Goal: Task Accomplishment & Management: Manage account settings

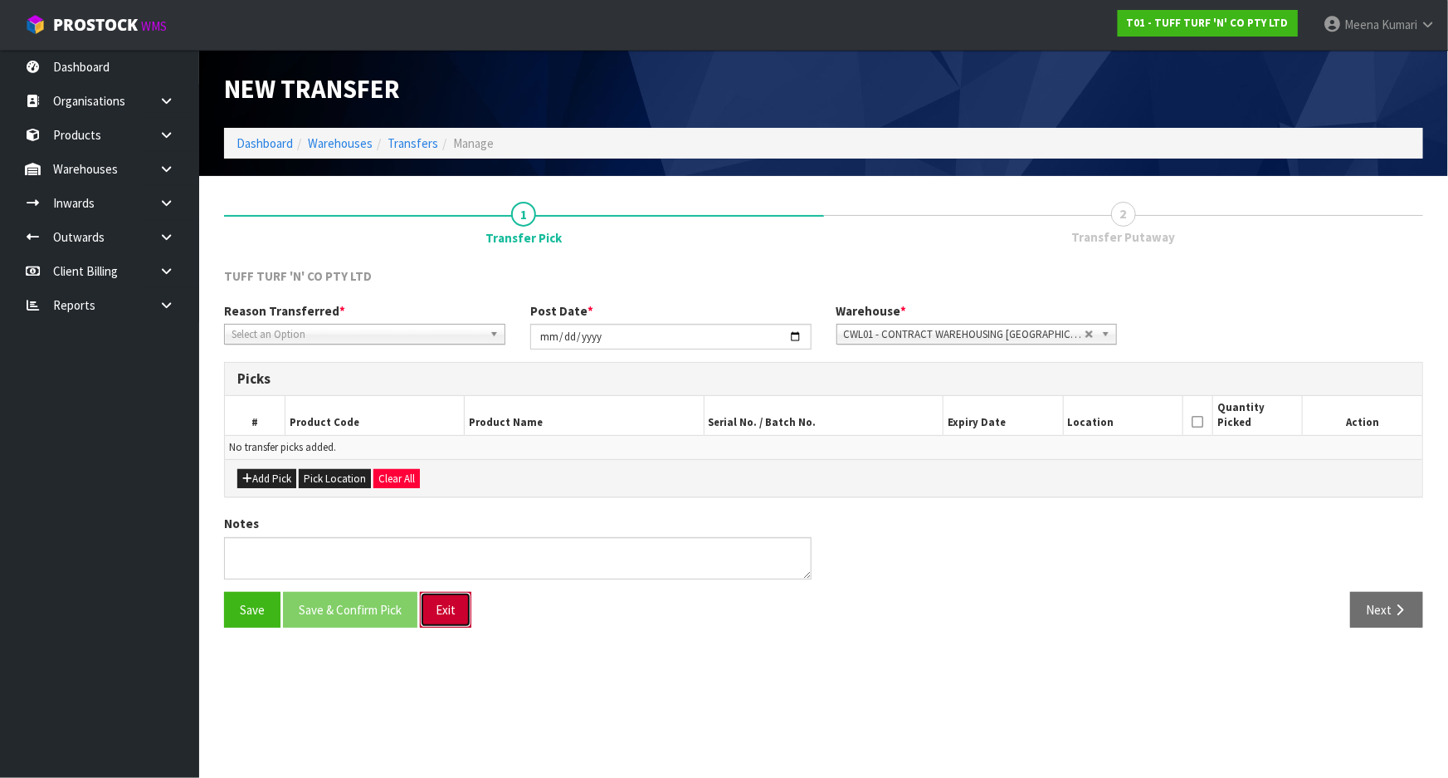
click at [449, 619] on button "Exit" at bounding box center [445, 610] width 51 height 36
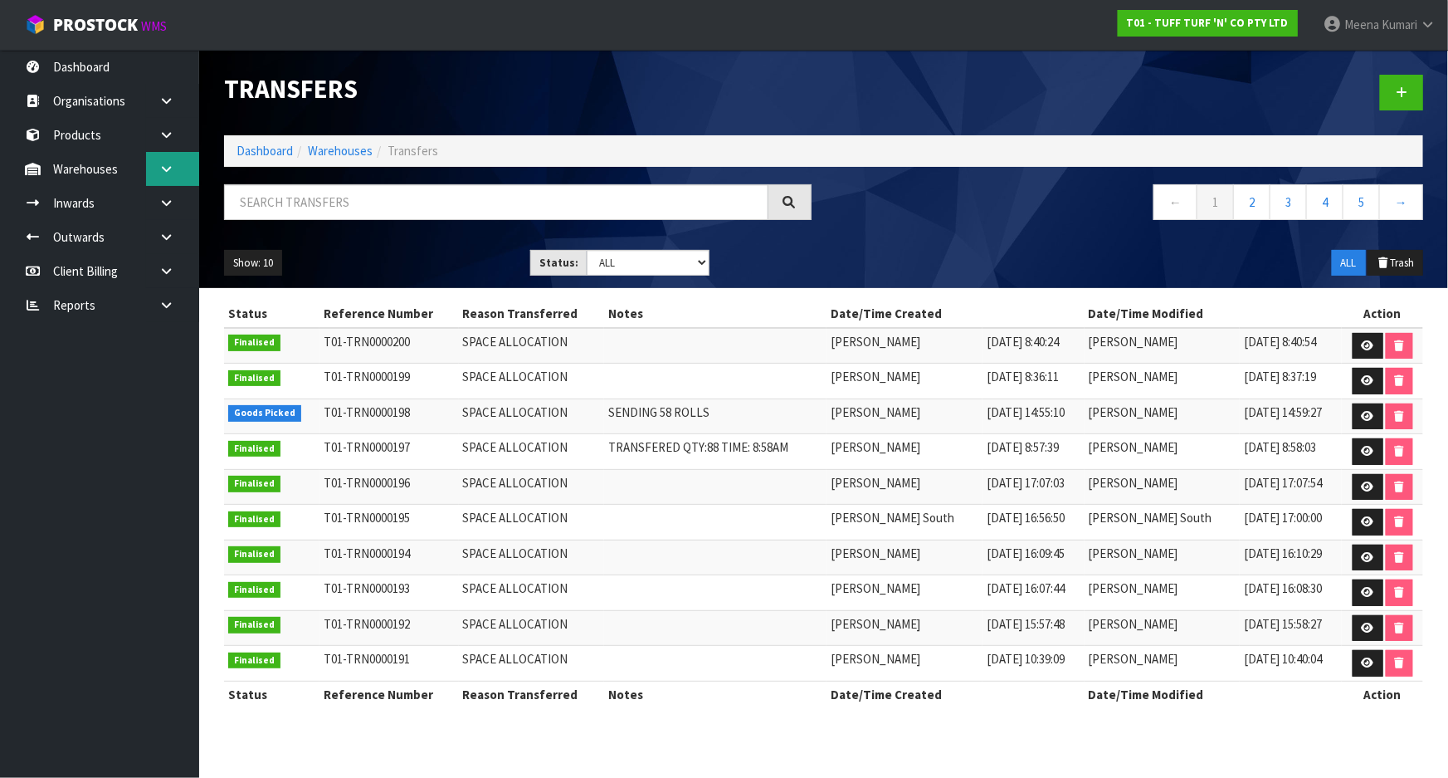
click at [172, 177] on link at bounding box center [172, 169] width 53 height 34
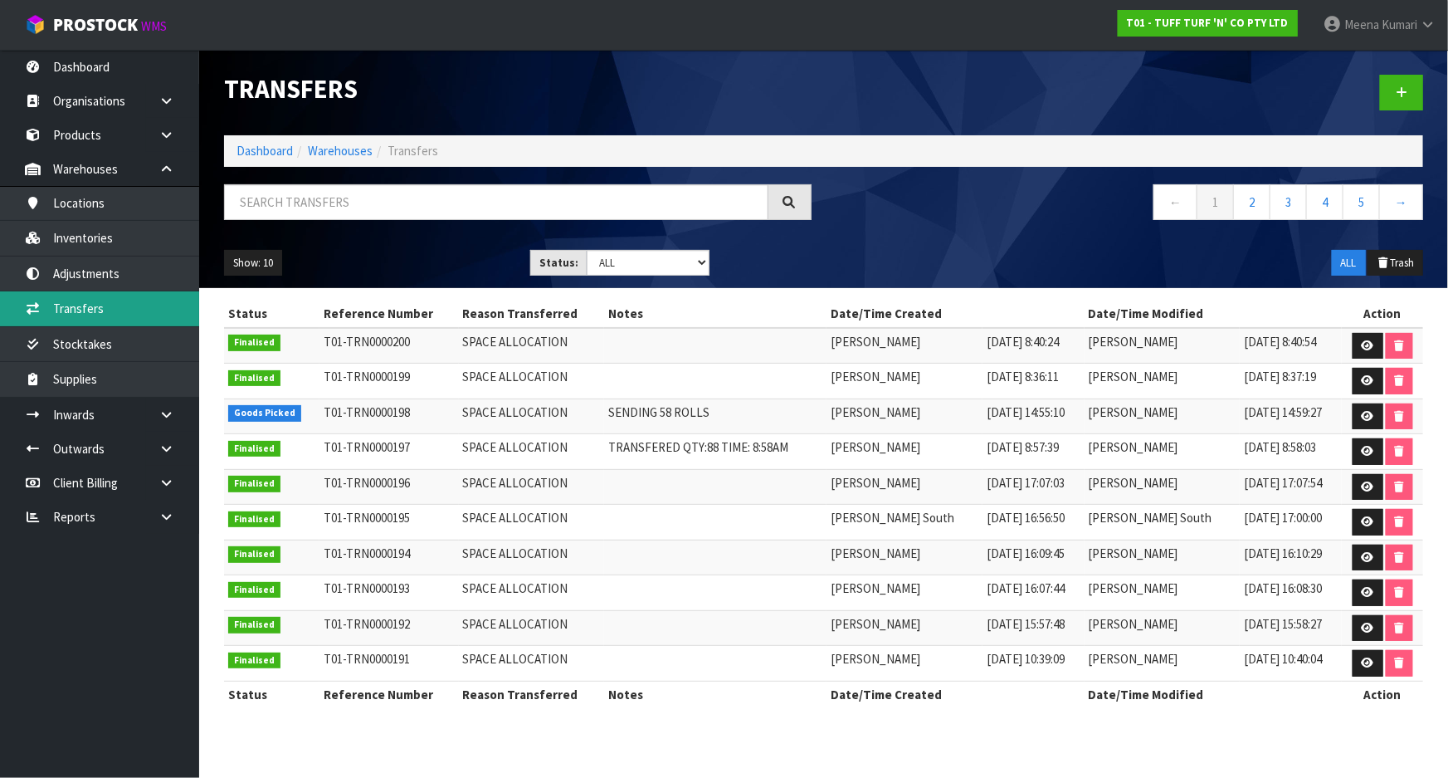
click at [149, 317] on link "Transfers" at bounding box center [99, 308] width 199 height 34
click at [253, 147] on link "Dashboard" at bounding box center [265, 151] width 56 height 16
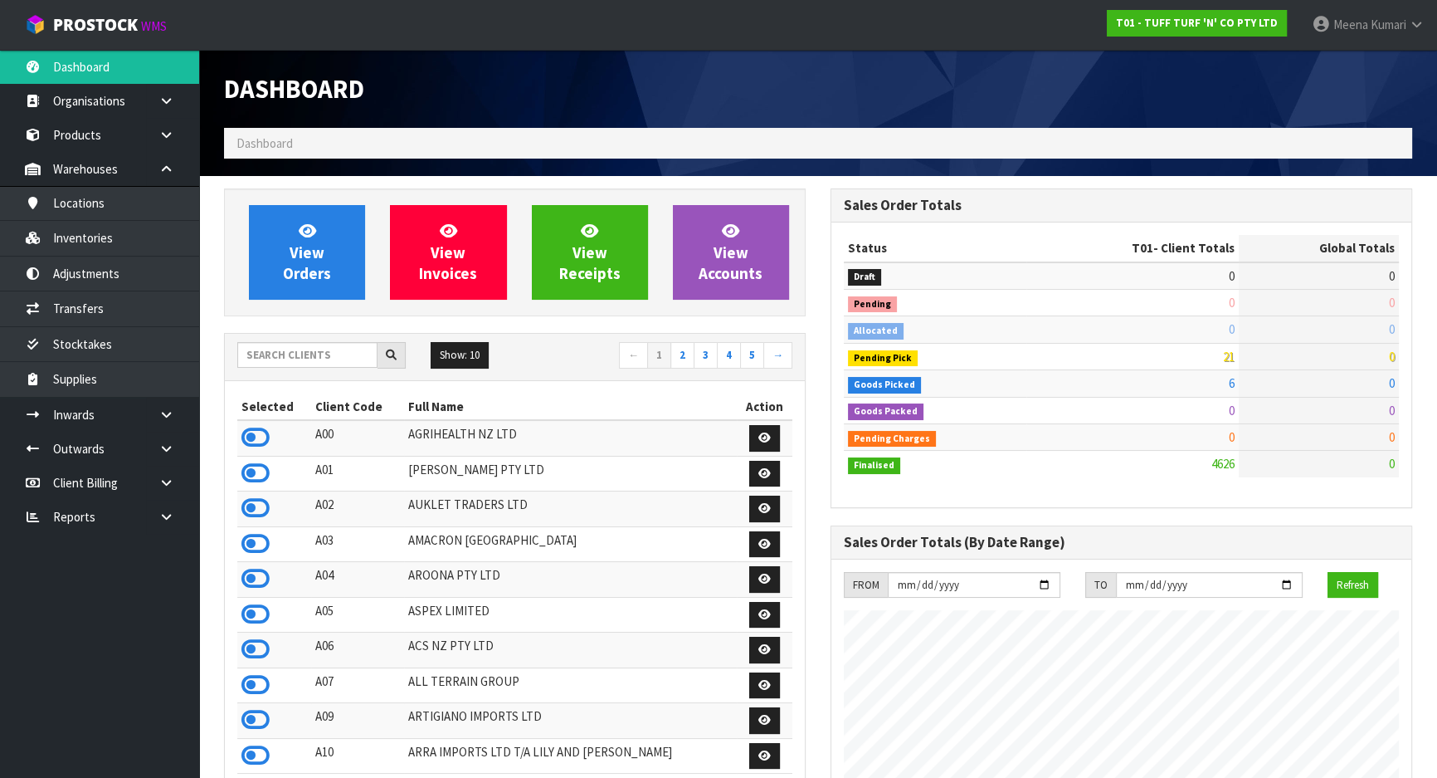
scroll to position [1255, 606]
click at [275, 359] on input "text" at bounding box center [307, 355] width 140 height 26
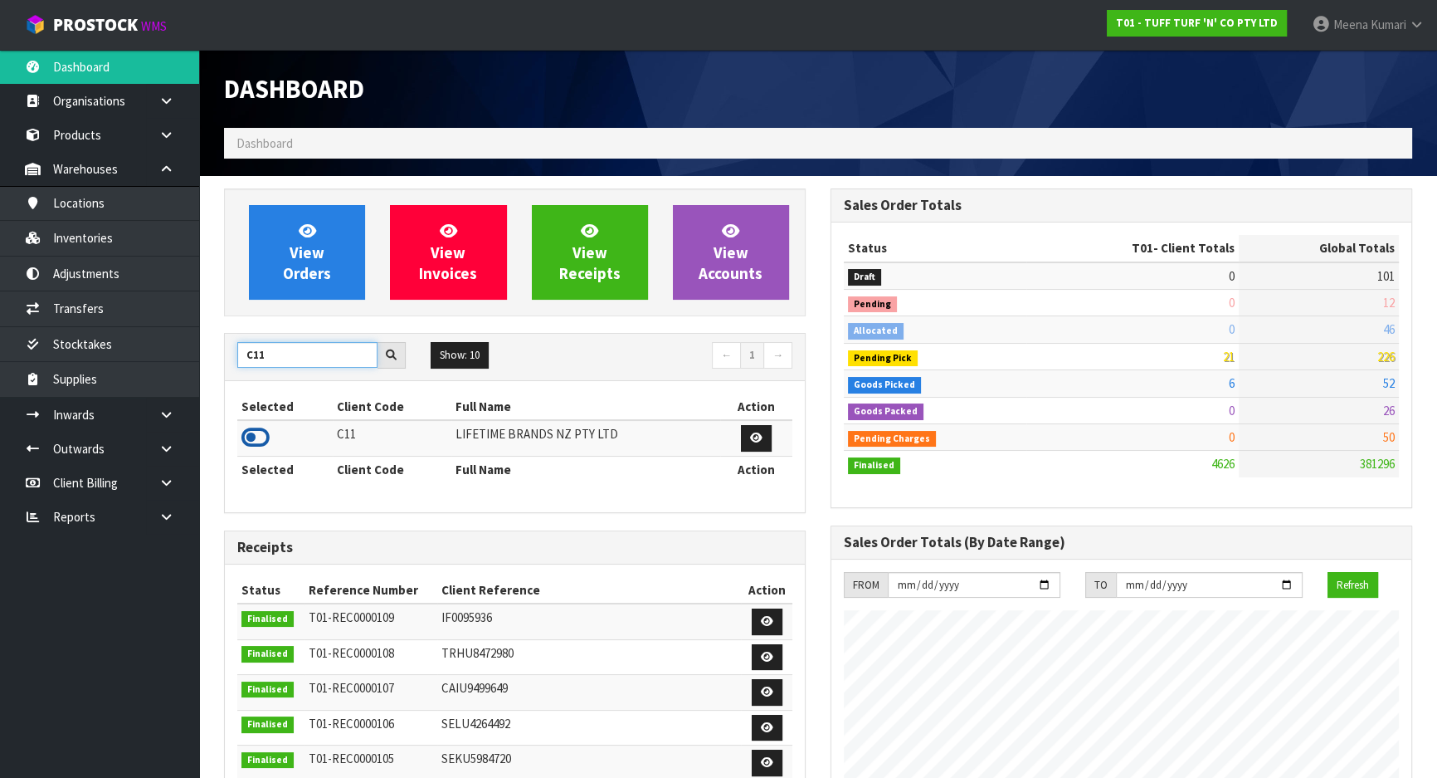
type input "C11"
click at [255, 440] on icon at bounding box center [255, 437] width 28 height 25
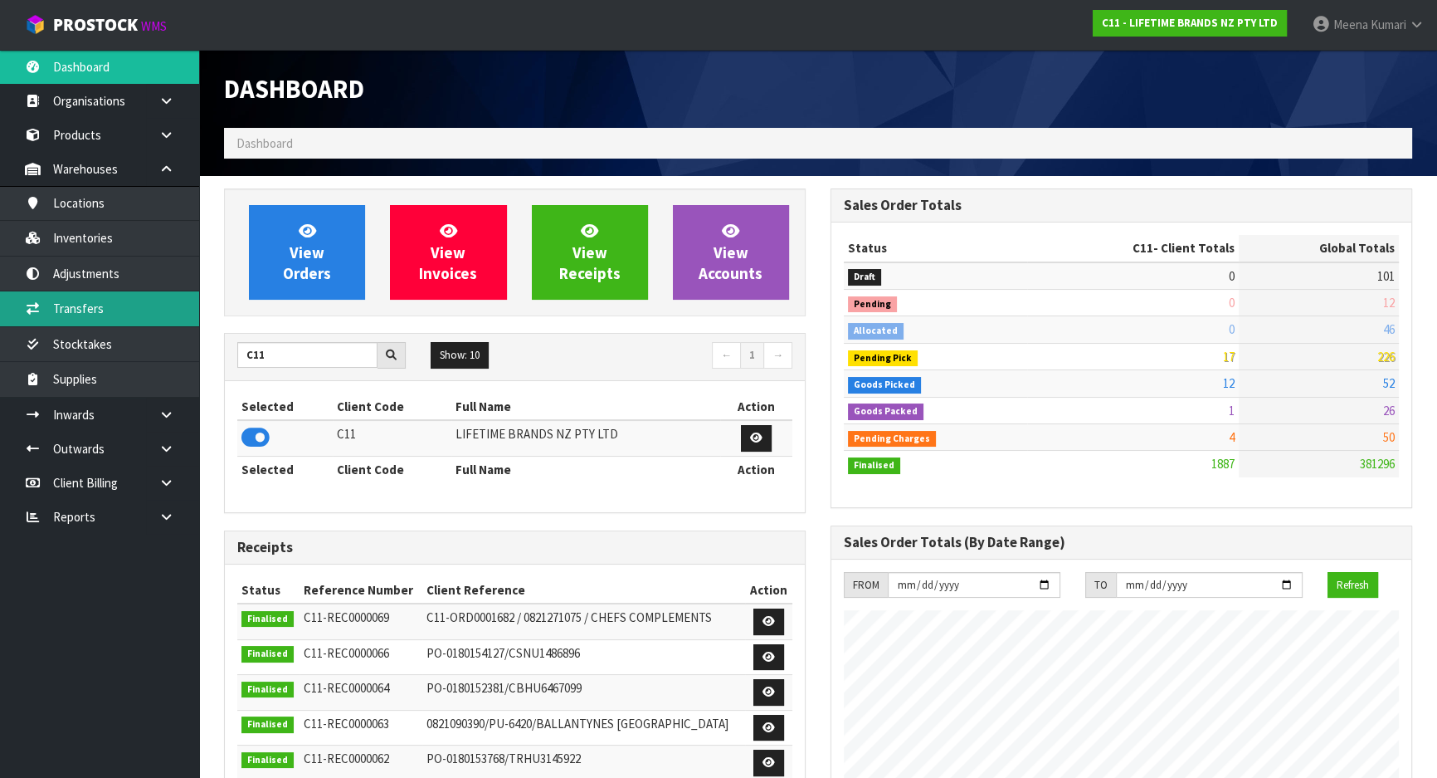
click at [137, 319] on link "Transfers" at bounding box center [99, 308] width 199 height 34
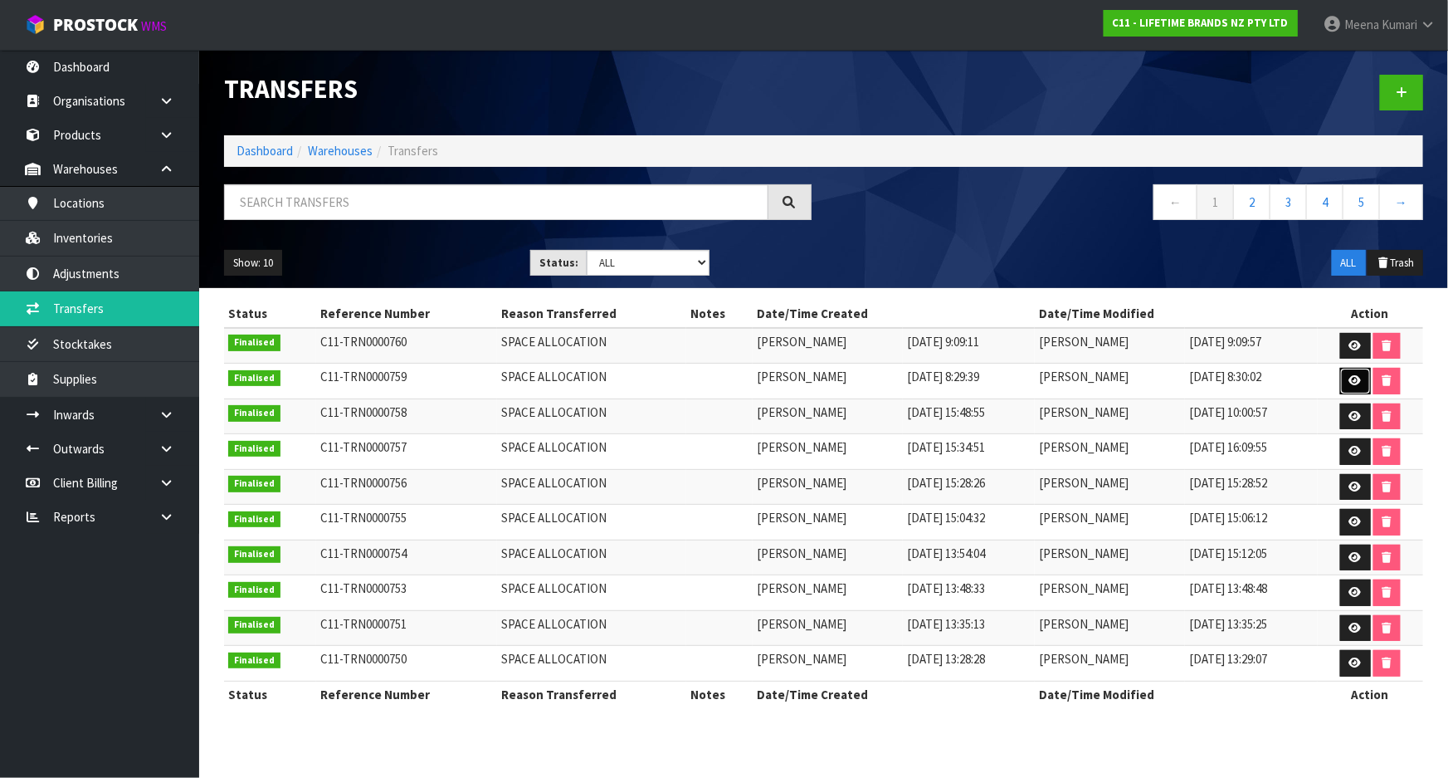
click at [1353, 378] on icon at bounding box center [1355, 380] width 12 height 11
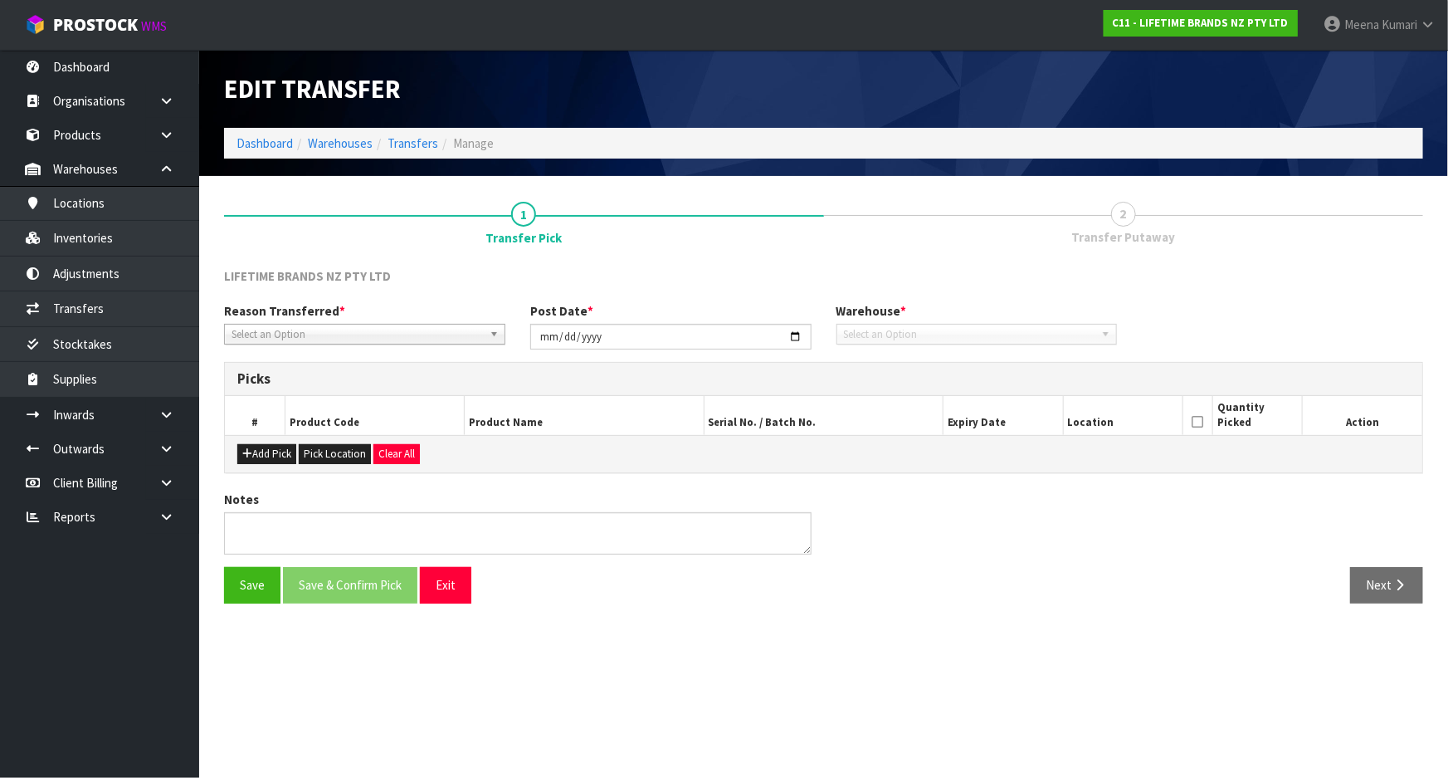
type input "[DATE]"
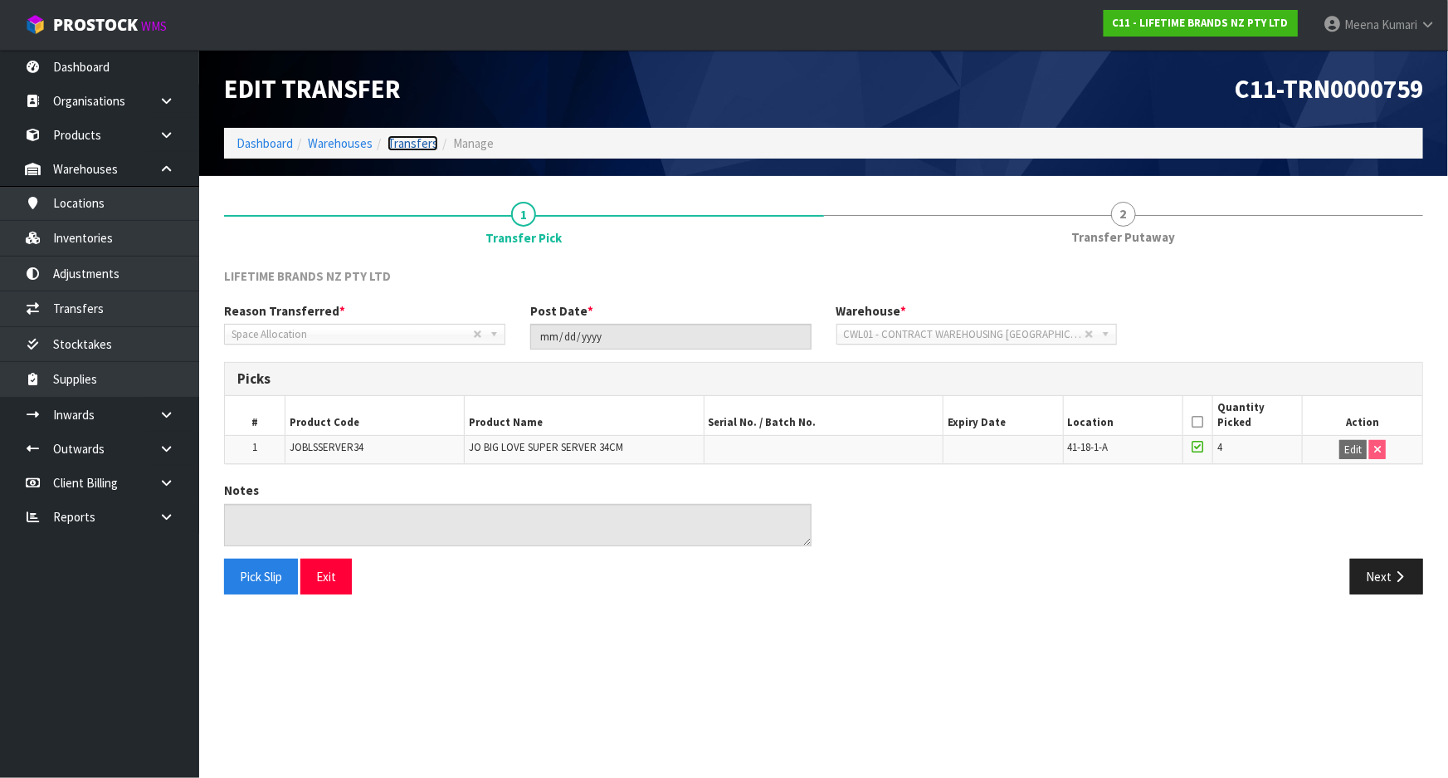
click at [414, 142] on link "Transfers" at bounding box center [413, 143] width 51 height 16
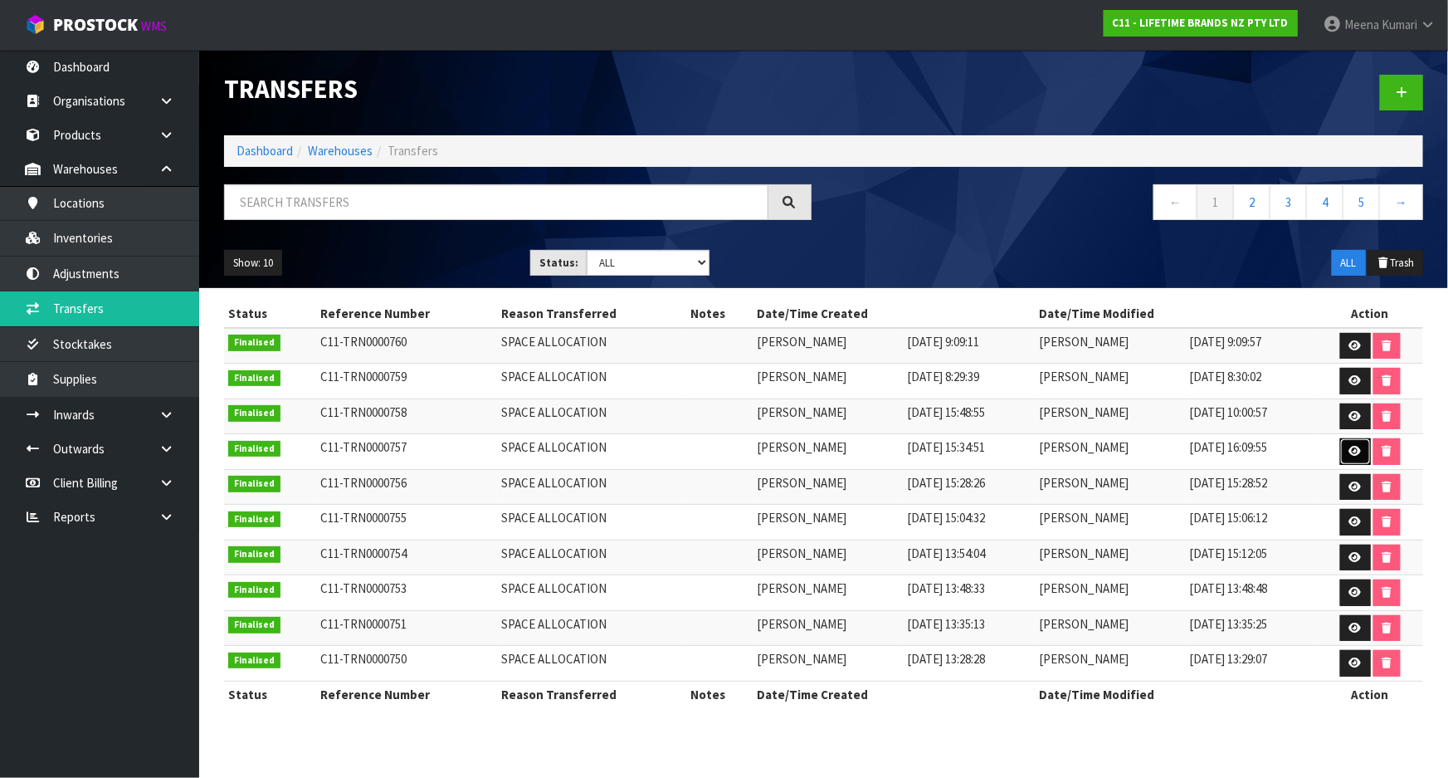
click at [1351, 446] on icon at bounding box center [1355, 451] width 12 height 11
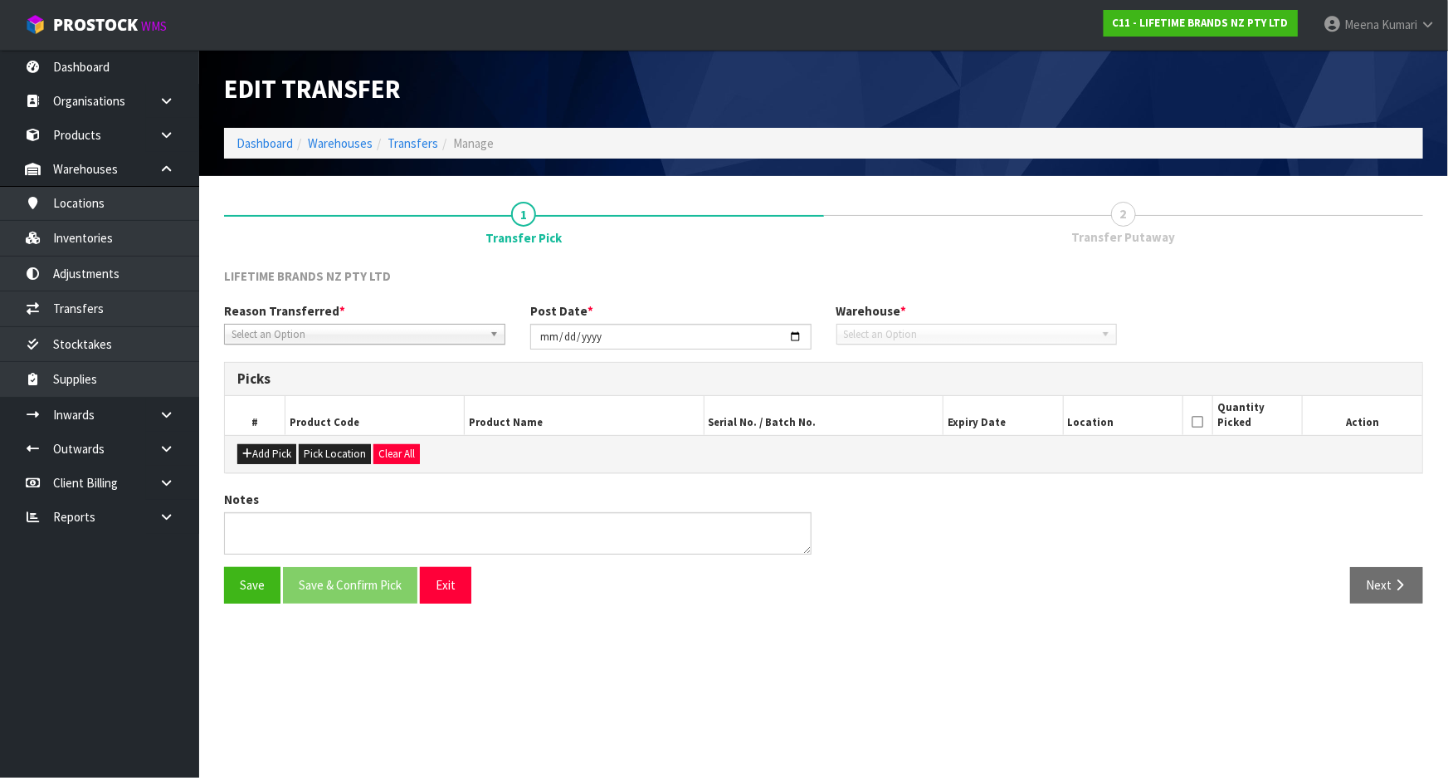
type input "[DATE]"
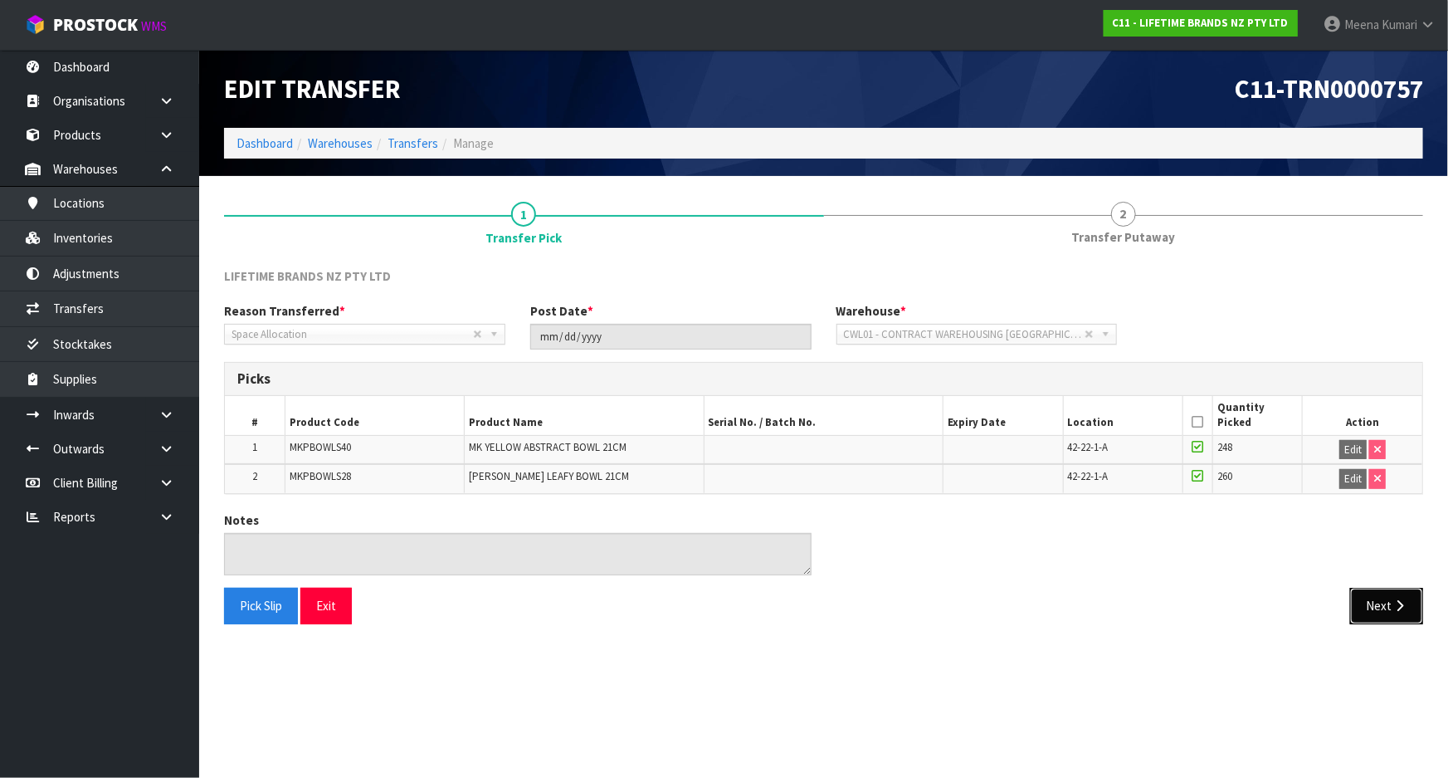
click at [1397, 603] on icon "button" at bounding box center [1400, 605] width 16 height 12
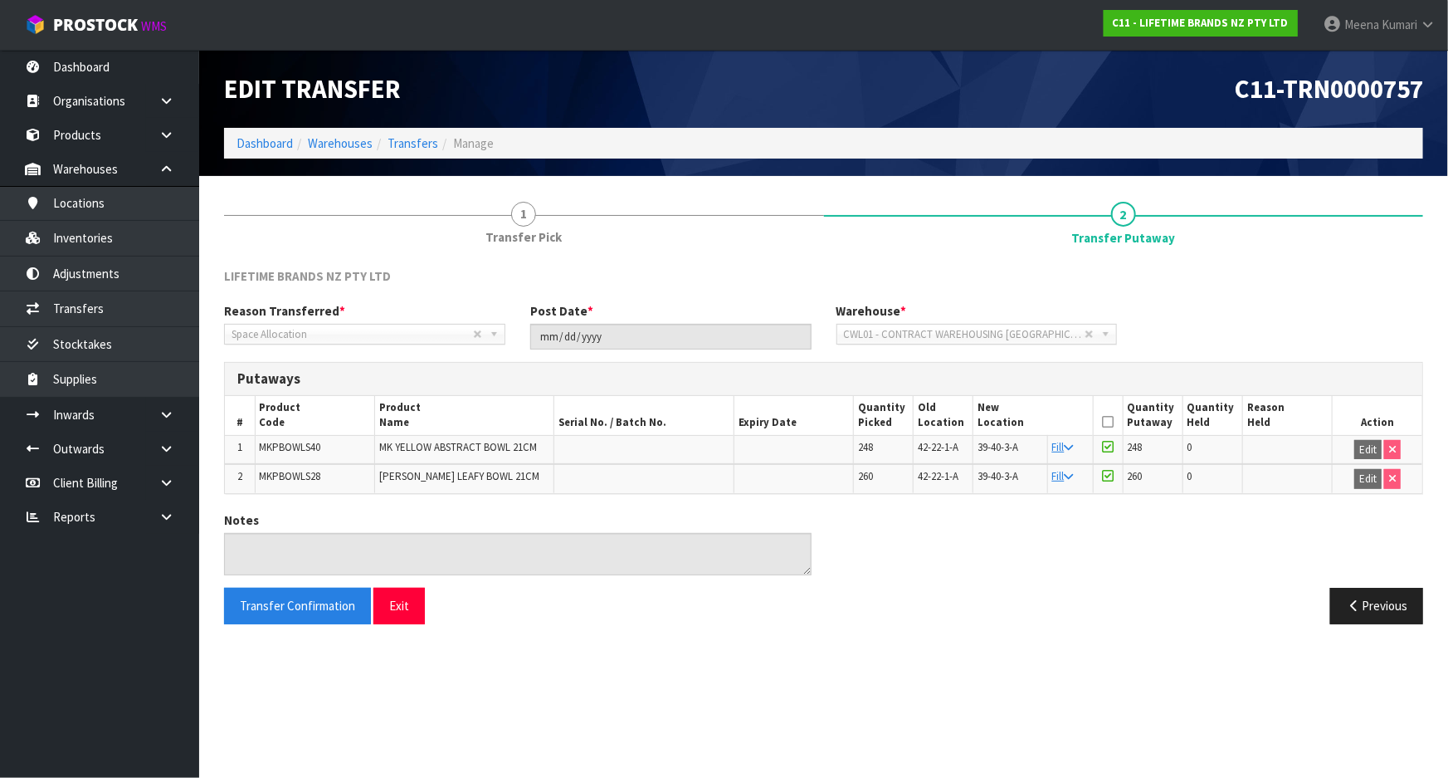
click at [276, 451] on span "MKPBOWLS40" at bounding box center [290, 447] width 61 height 14
copy span "MKPBOWLS40"
click at [422, 140] on link "Transfers" at bounding box center [413, 143] width 51 height 16
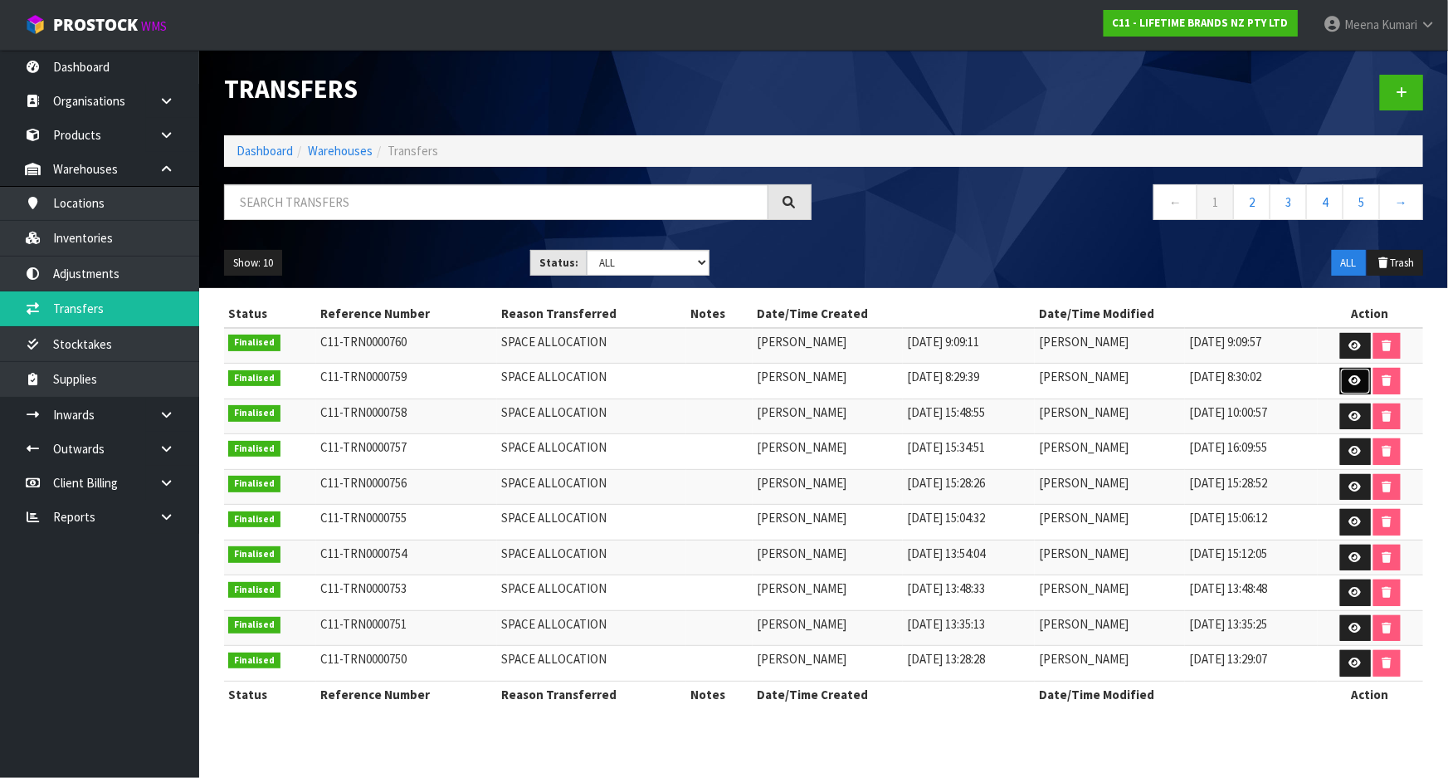
click at [1353, 379] on icon at bounding box center [1355, 380] width 12 height 11
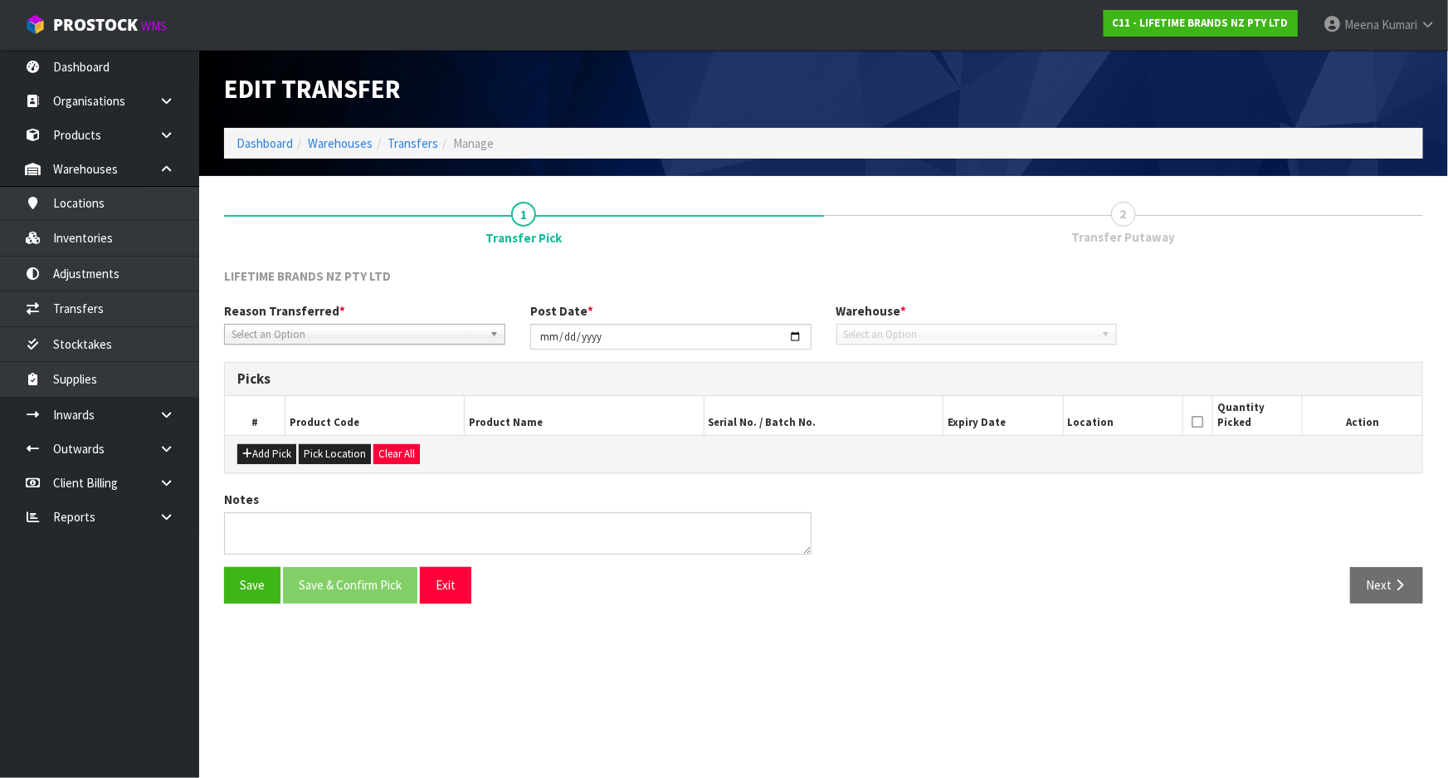
type input "[DATE]"
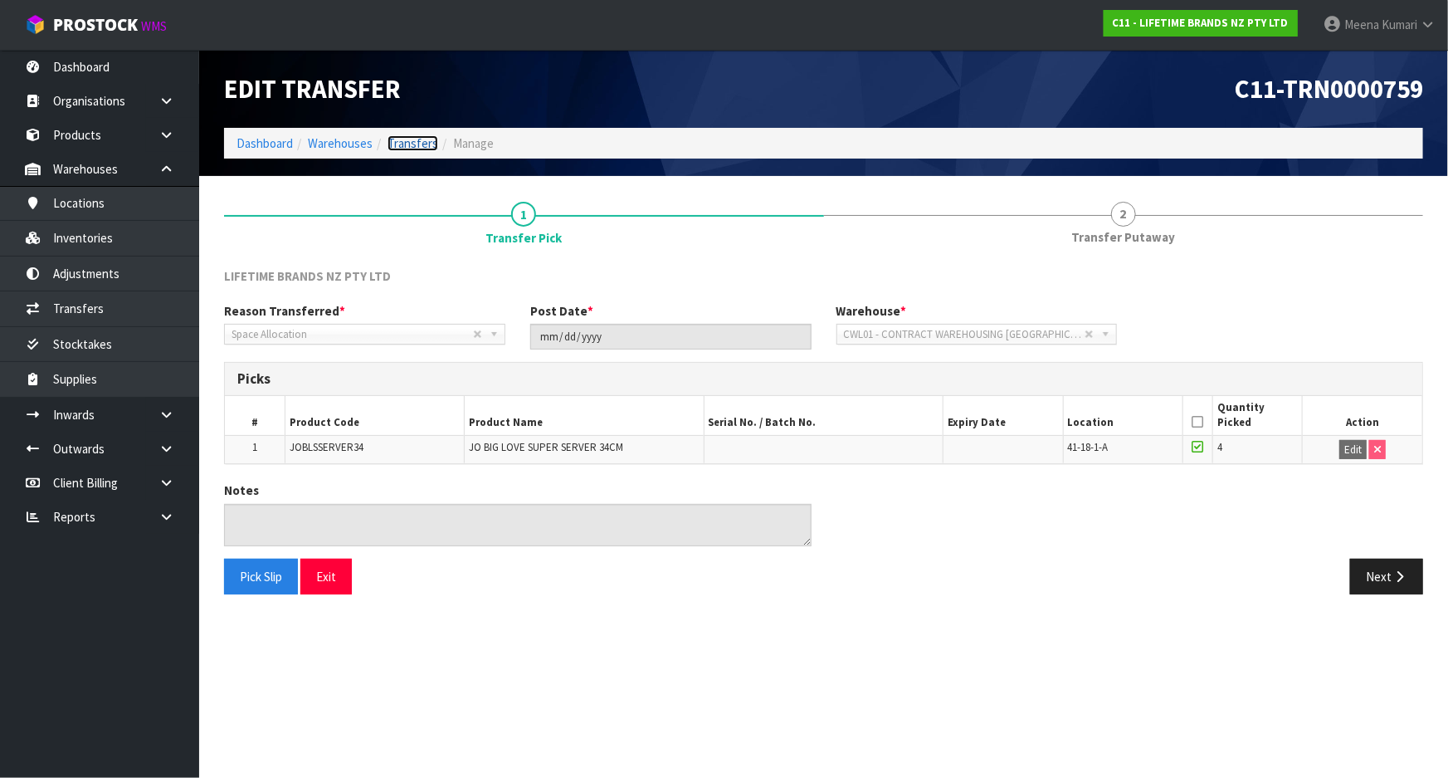
click at [422, 141] on link "Transfers" at bounding box center [413, 143] width 51 height 16
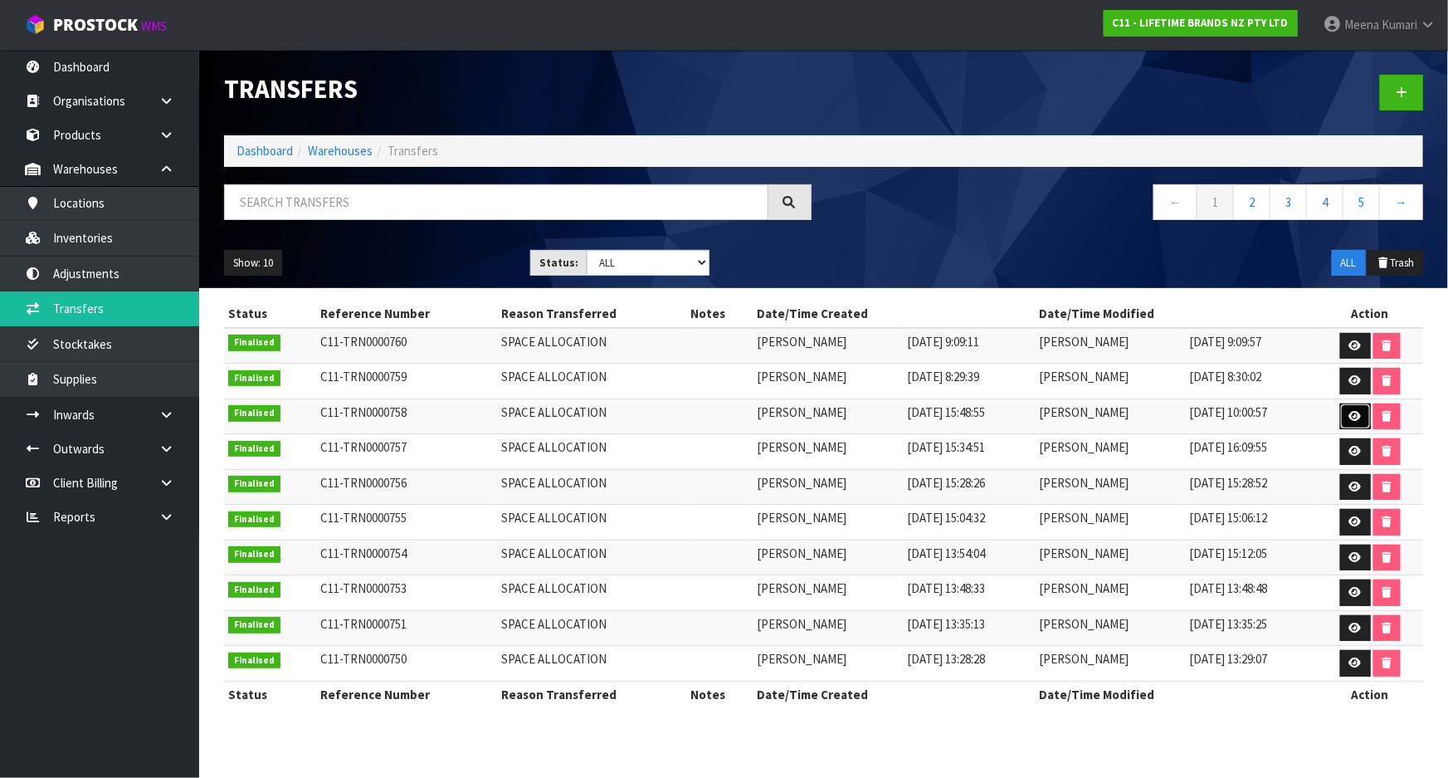
click at [1353, 417] on icon at bounding box center [1355, 416] width 12 height 11
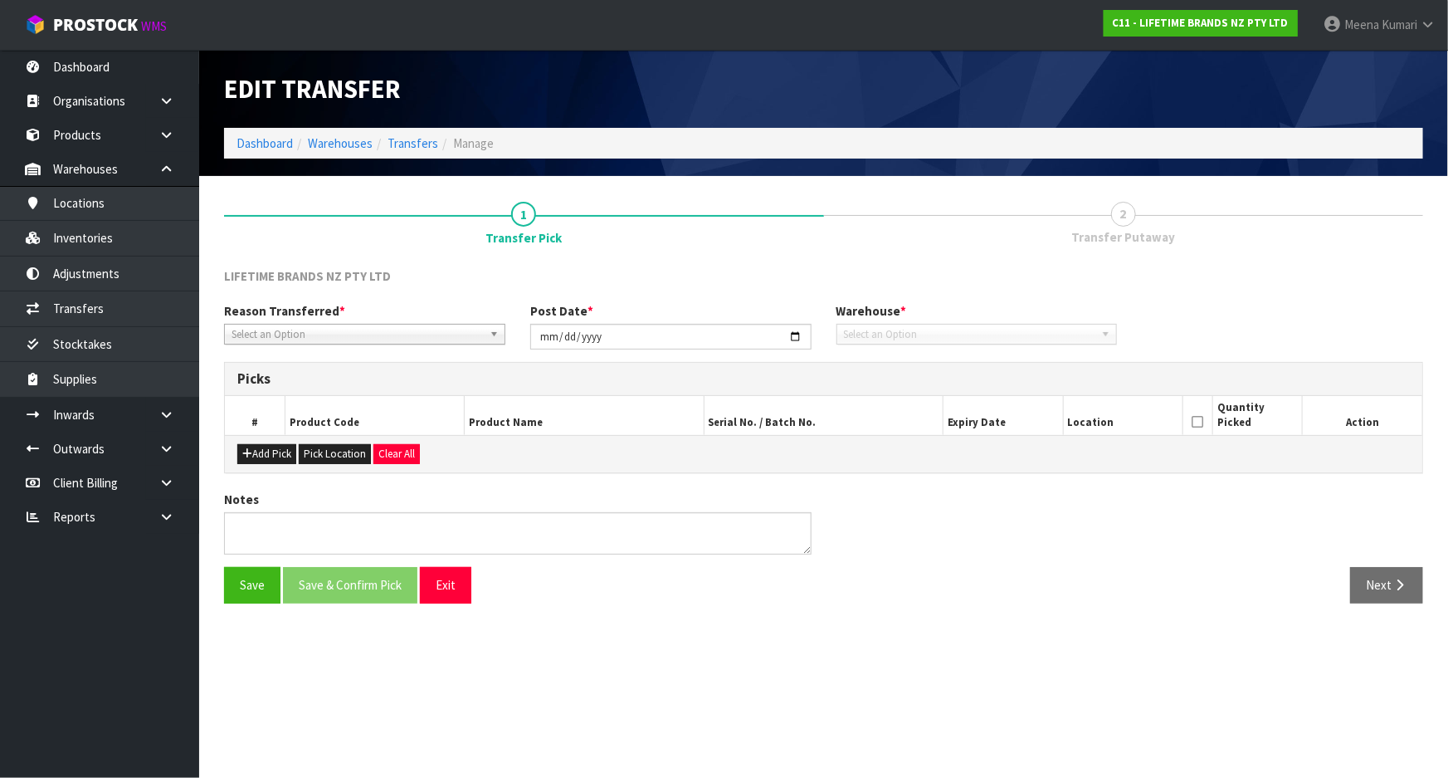
type input "[DATE]"
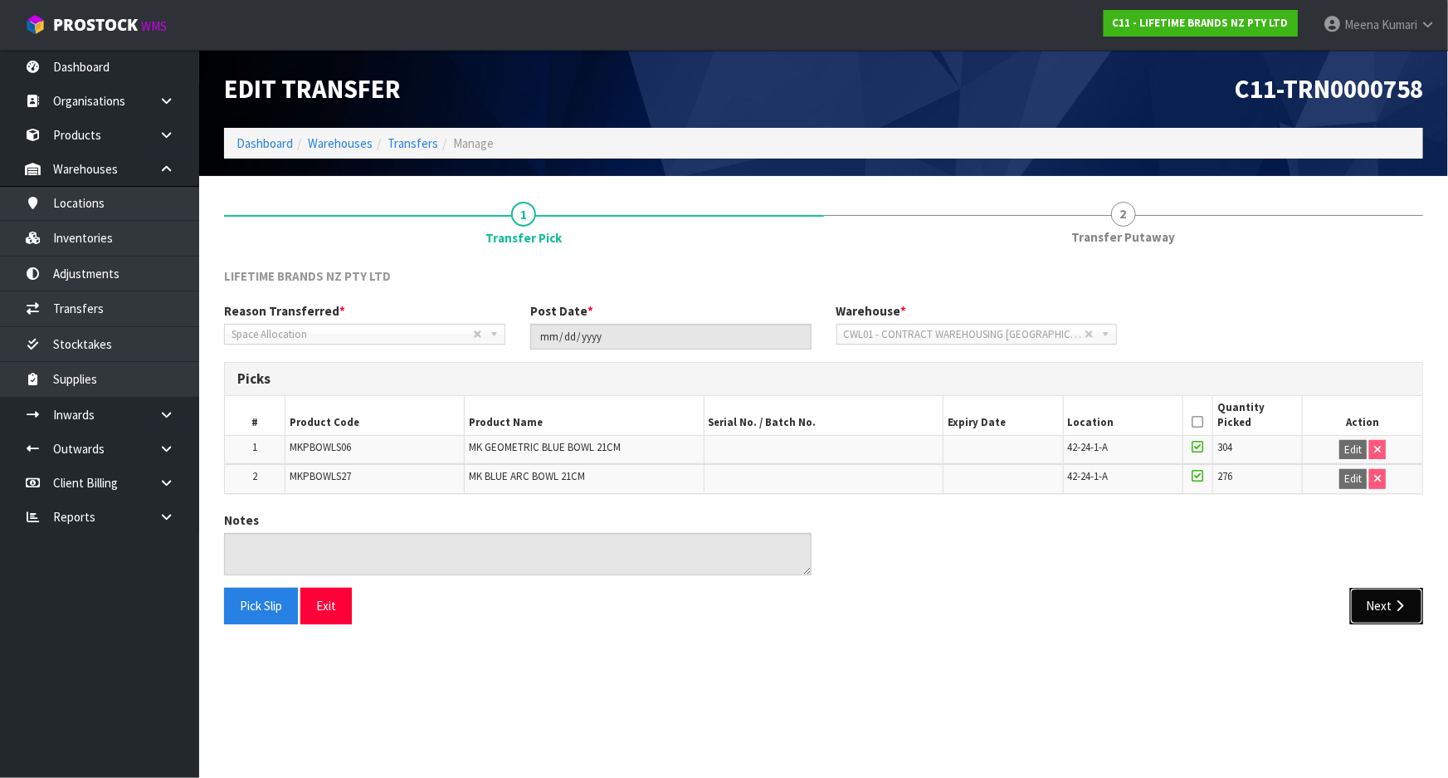
click at [1386, 593] on button "Next" at bounding box center [1386, 606] width 73 height 36
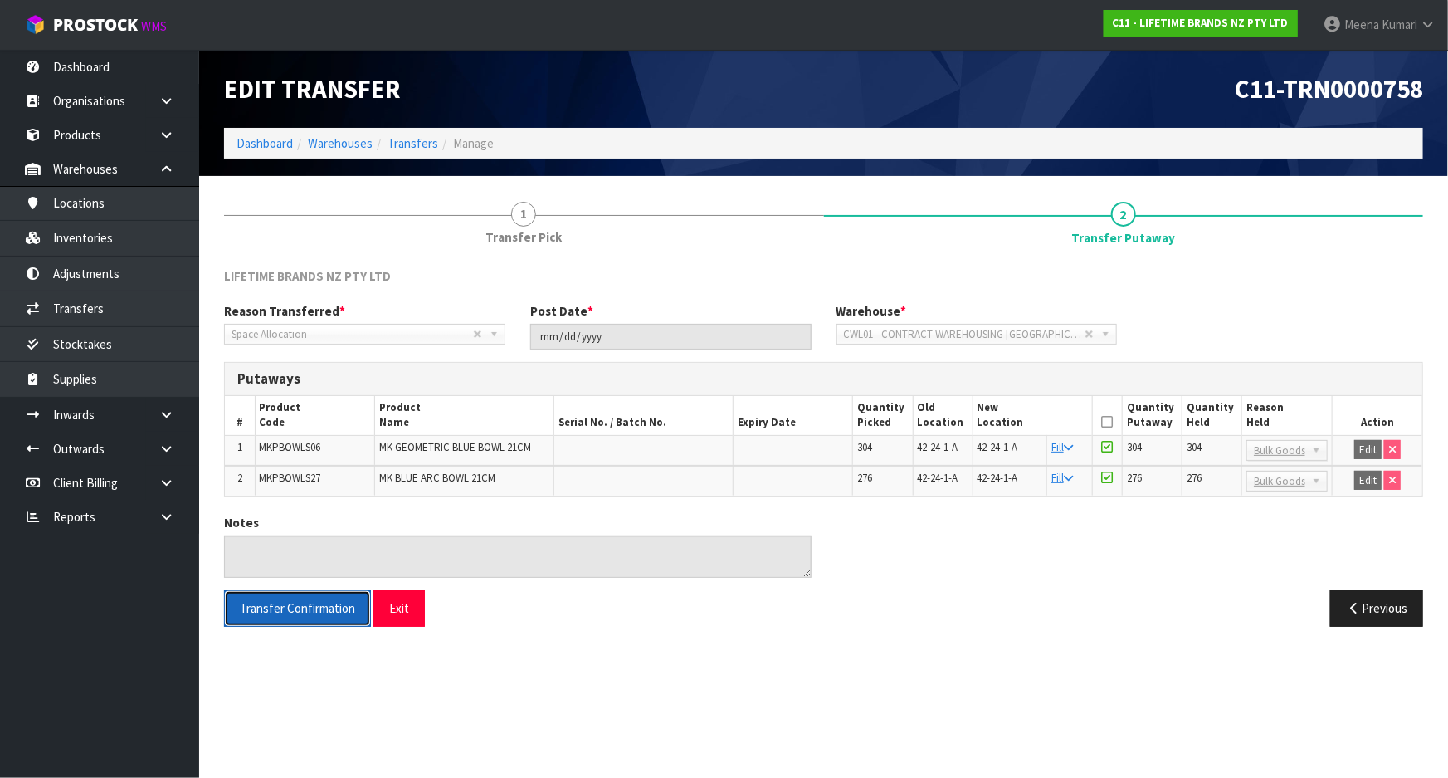
click at [282, 617] on button "Transfer Confirmation" at bounding box center [297, 608] width 147 height 36
click at [295, 454] on td "MKPBOWLS06" at bounding box center [314, 450] width 119 height 31
copy span "MKPBOWLS06"
click at [315, 480] on span "MKPBOWLS27" at bounding box center [290, 478] width 61 height 14
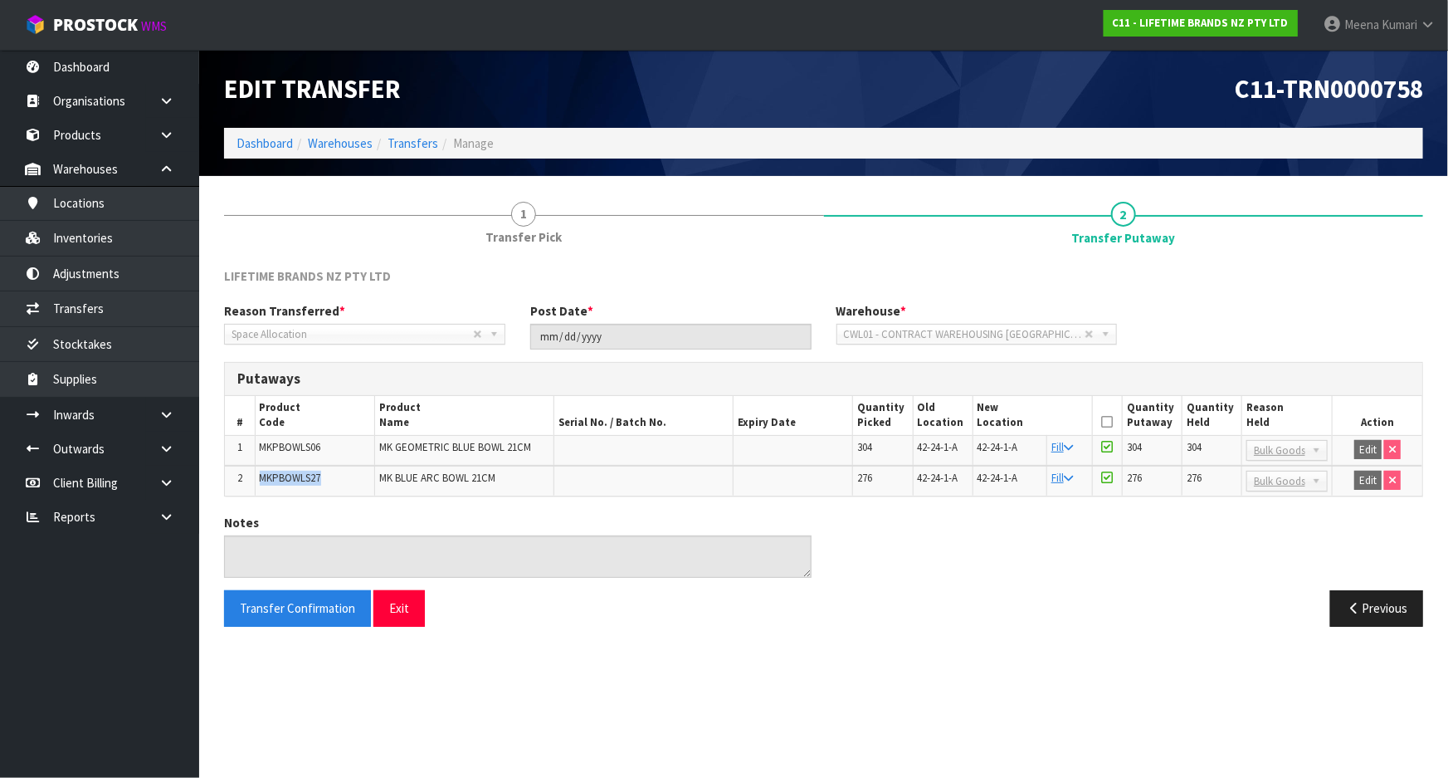
click at [315, 480] on span "MKPBOWLS27" at bounding box center [290, 478] width 61 height 14
copy span "MKPBOWLS27"
click at [312, 451] on span "MKPBOWLS06" at bounding box center [290, 447] width 61 height 14
copy span "MKPBOWLS06"
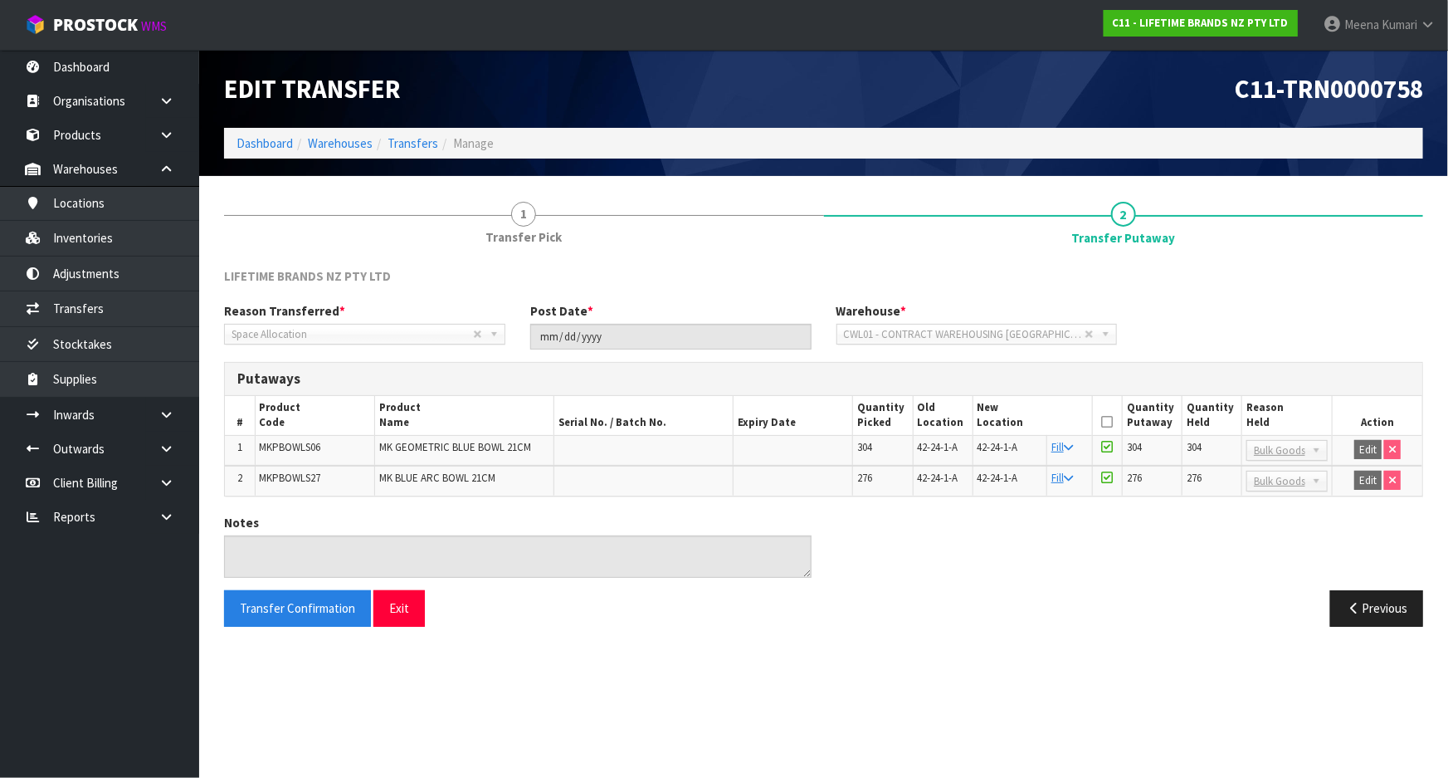
click at [310, 476] on span "MKPBOWLS27" at bounding box center [290, 478] width 61 height 14
copy span "MKPBOWLS27"
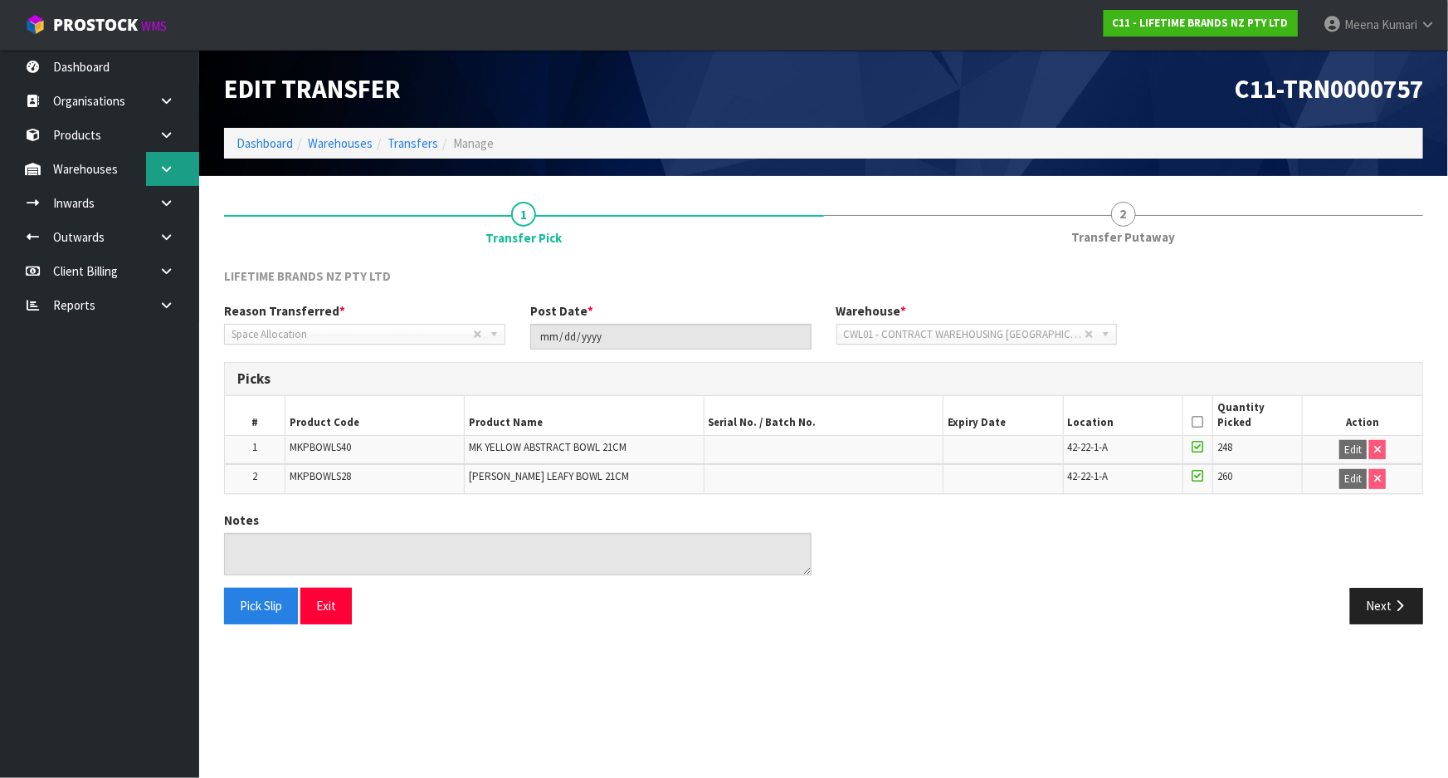
click at [182, 182] on link at bounding box center [172, 169] width 53 height 34
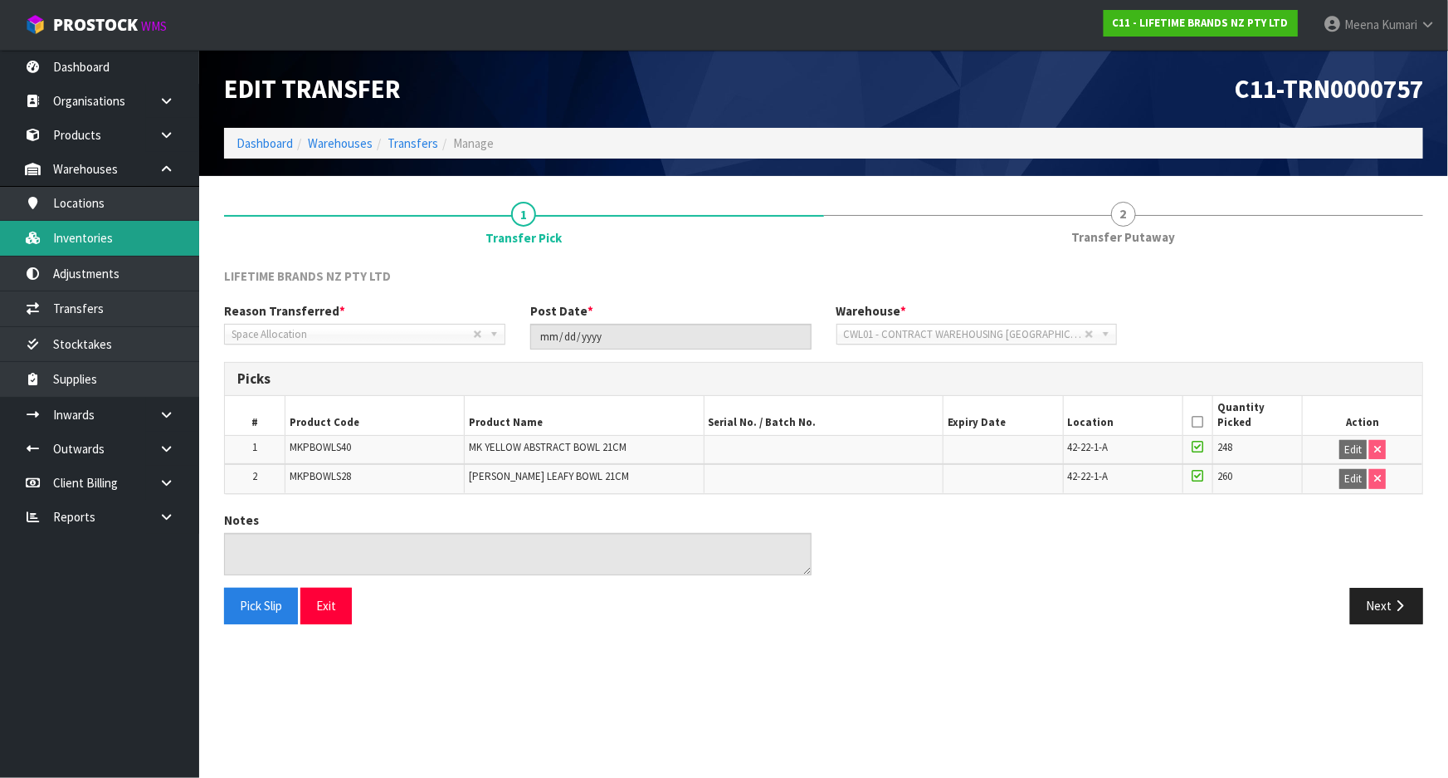
click at [142, 237] on link "Inventories" at bounding box center [99, 238] width 199 height 34
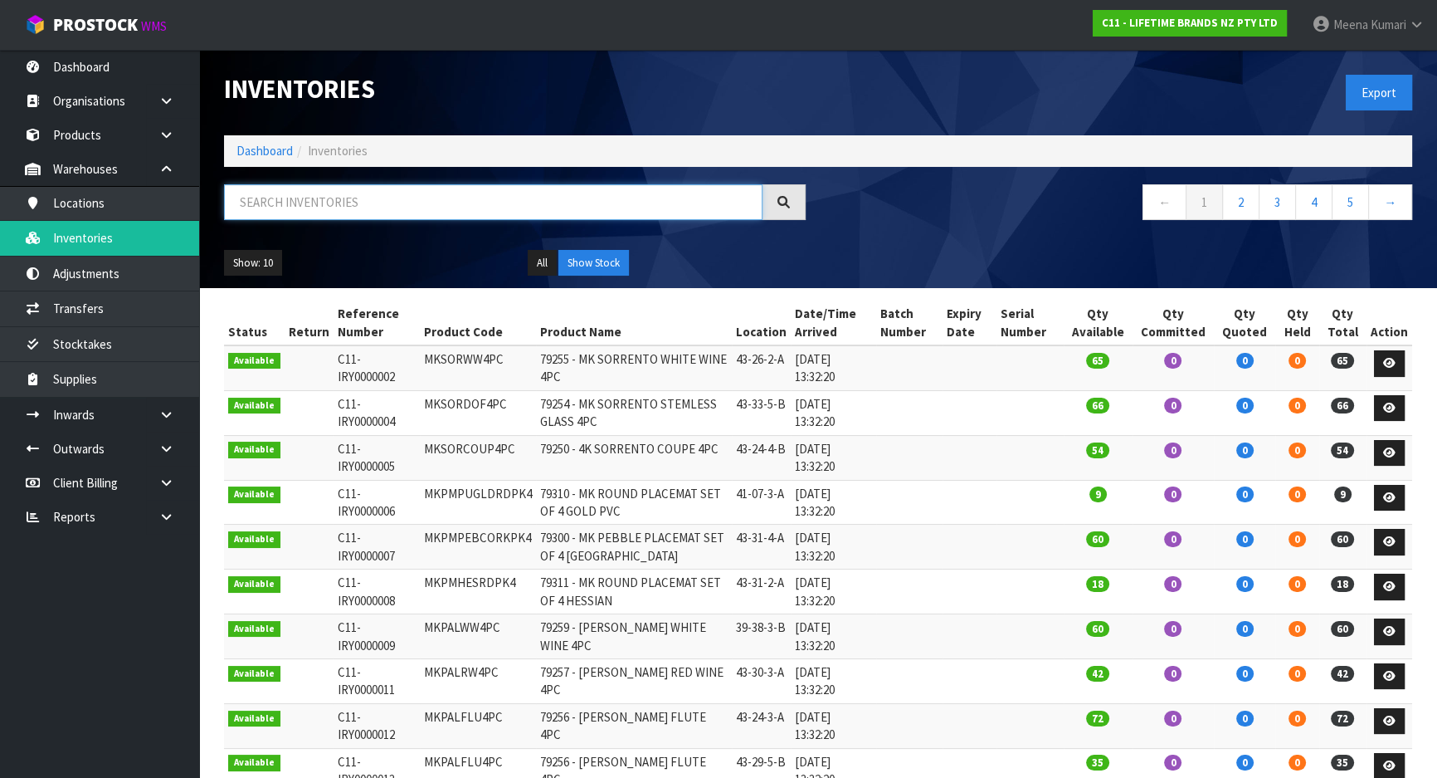
click at [358, 193] on input "text" at bounding box center [493, 202] width 539 height 36
paste input "MKPBOWLS40"
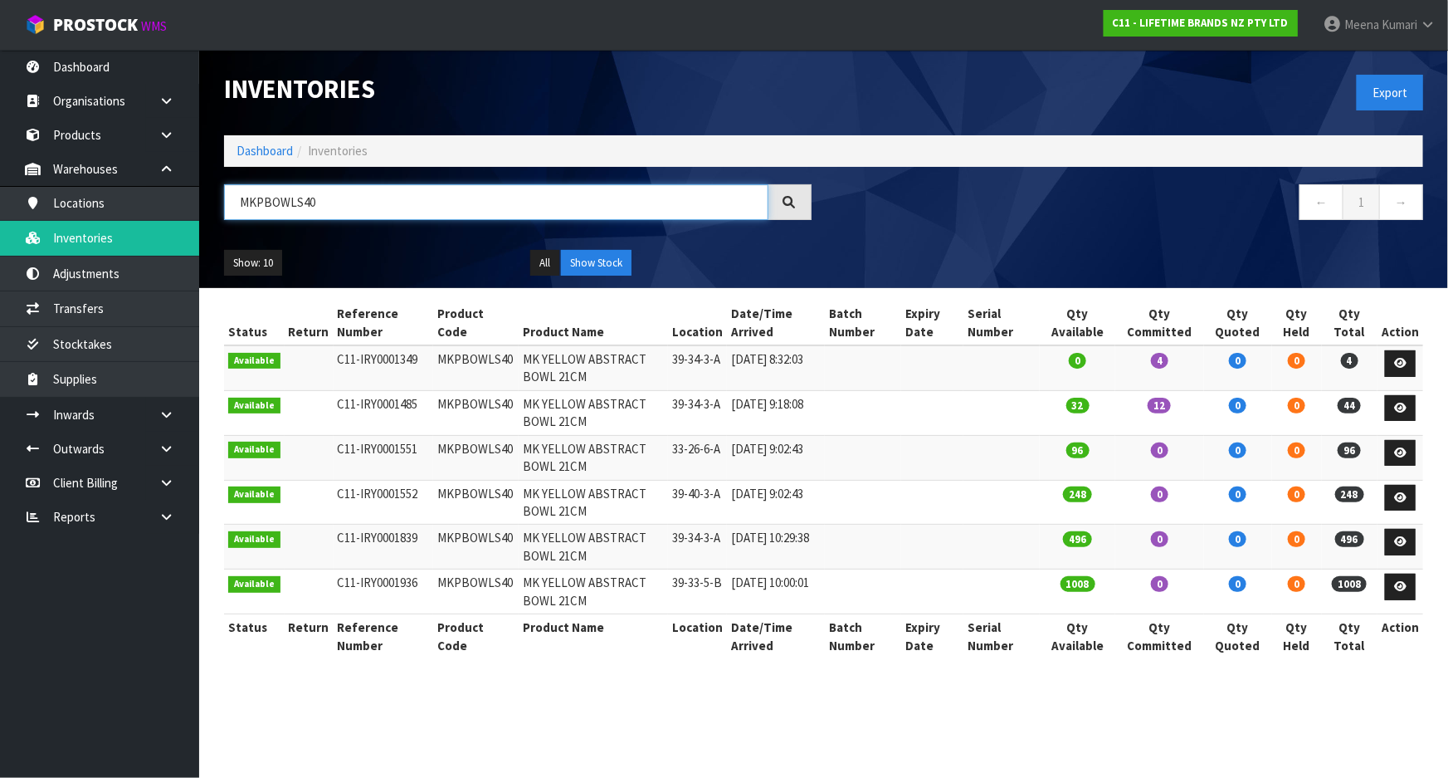
click at [466, 197] on input "MKPBOWLS40" at bounding box center [496, 202] width 544 height 36
paste input "06"
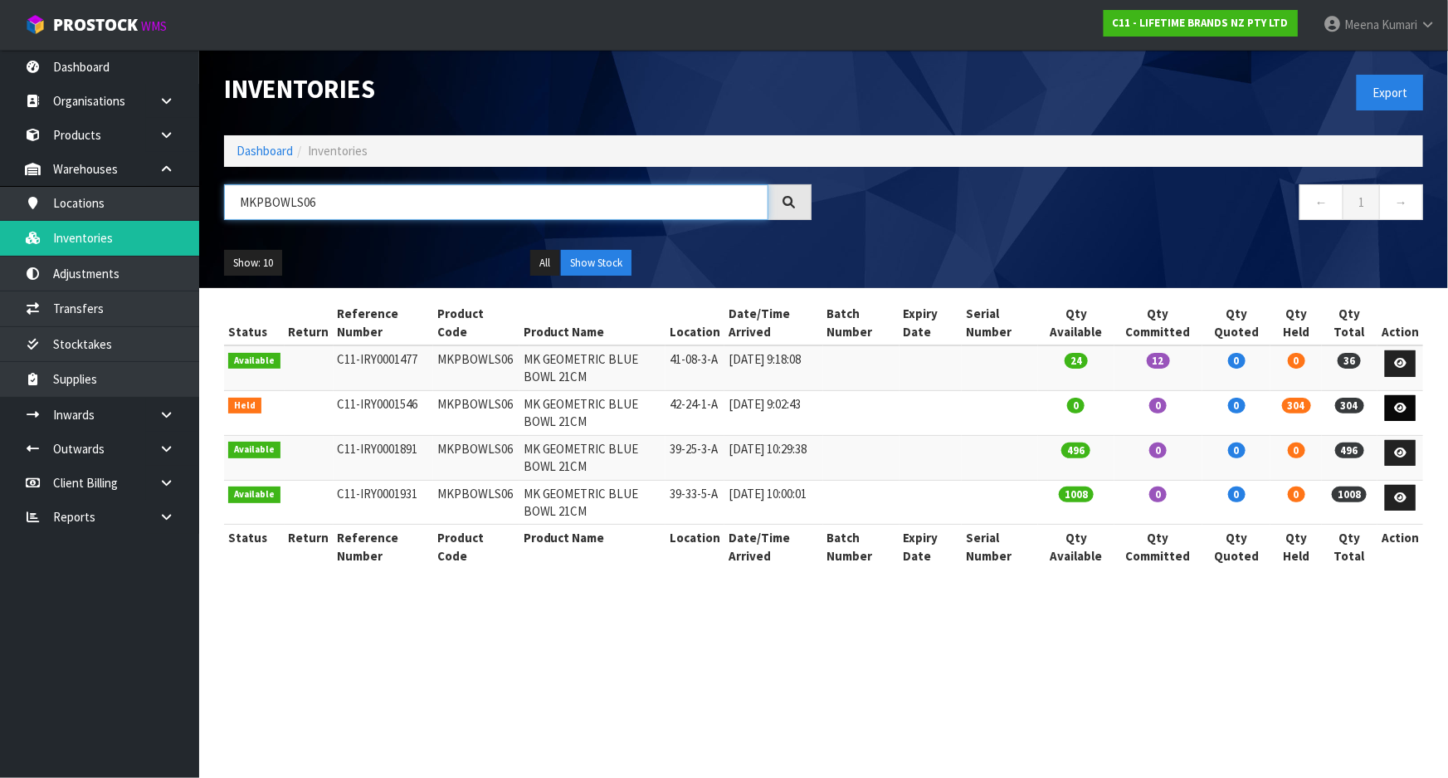
type input "MKPBOWLS06"
click at [1401, 407] on icon at bounding box center [1400, 407] width 12 height 11
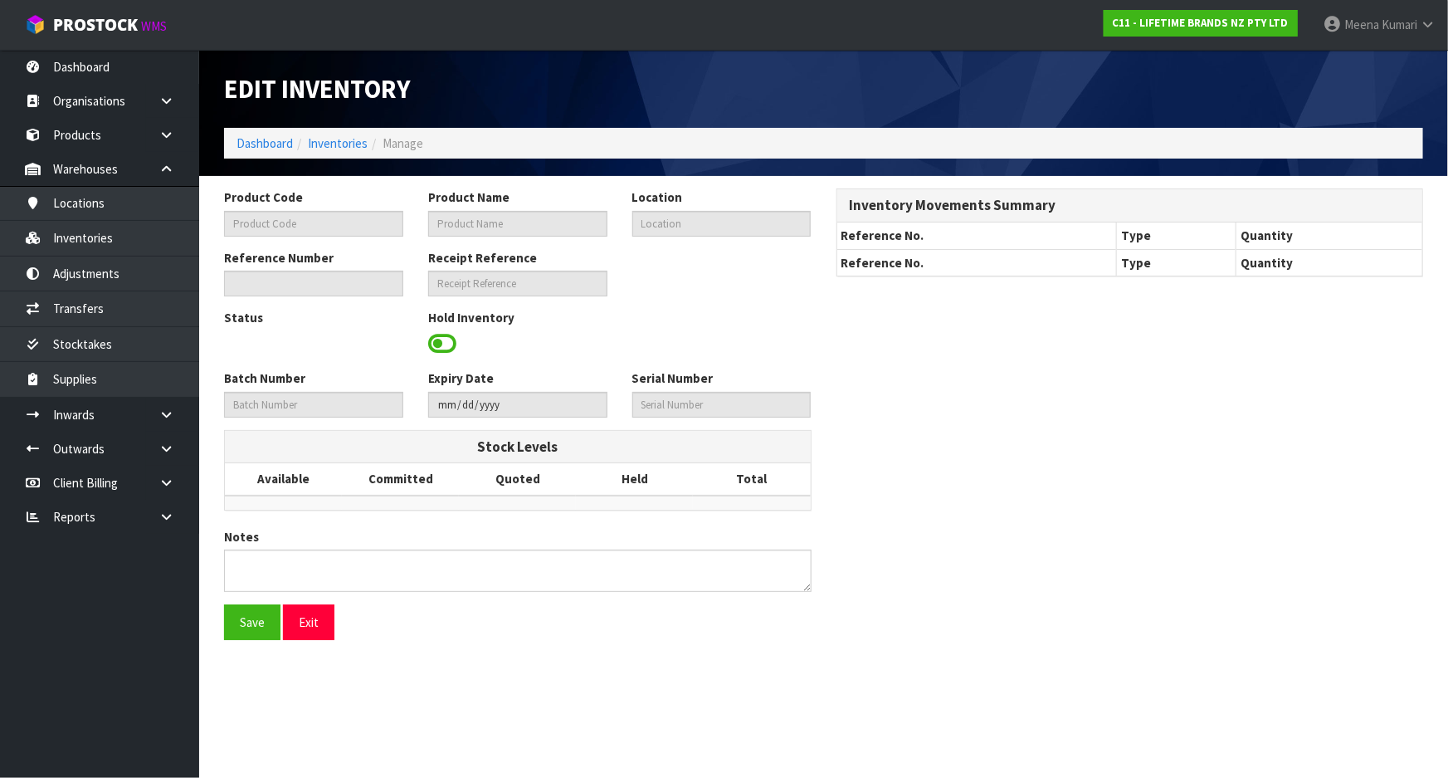
type input "MKPBOWLS06"
type input "MK GEOMETRIC BLUE BOWL 21CM"
type input "42-24-1-A"
type input "C11-IRY0001546"
type input "C11-REC0000045"
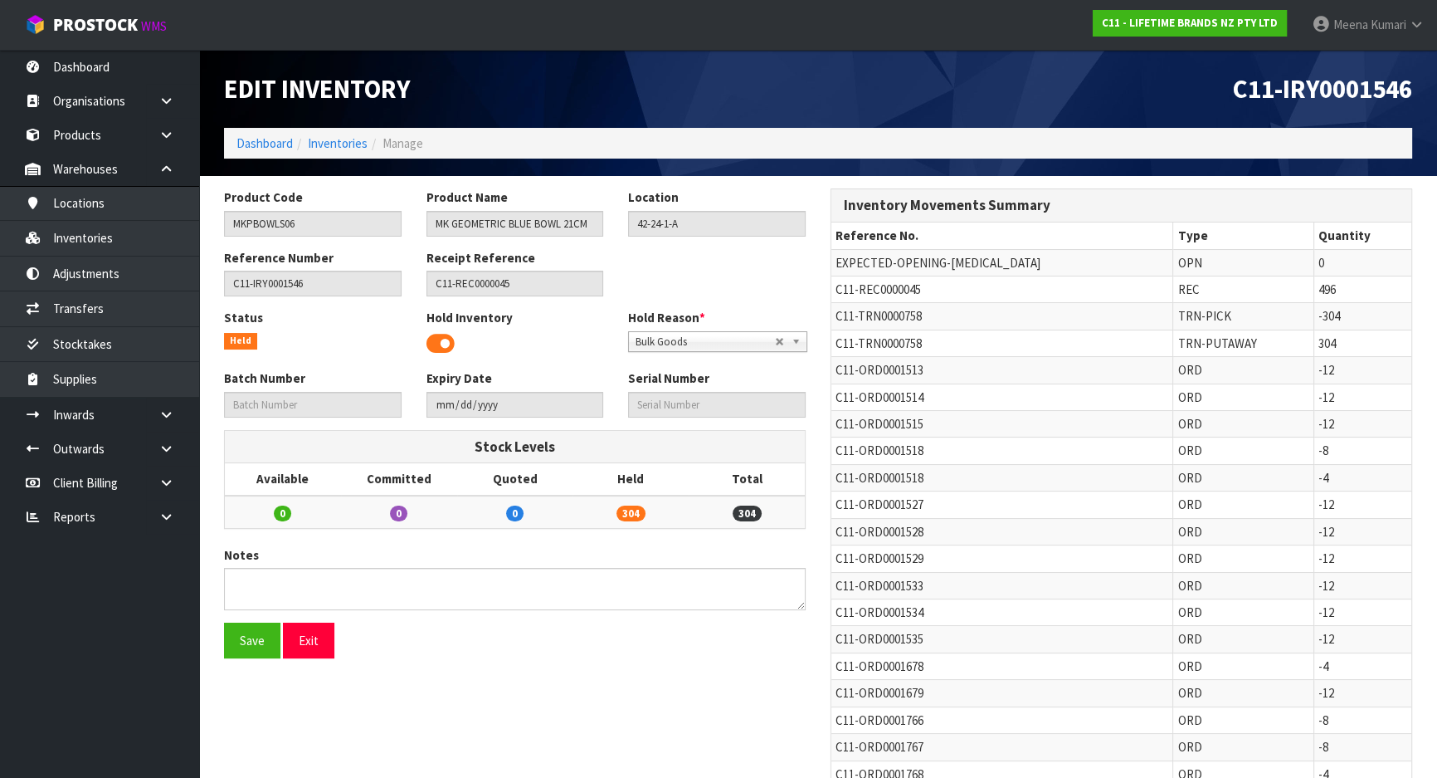
click at [431, 344] on span at bounding box center [441, 343] width 28 height 25
click at [251, 643] on button "Save" at bounding box center [252, 640] width 56 height 36
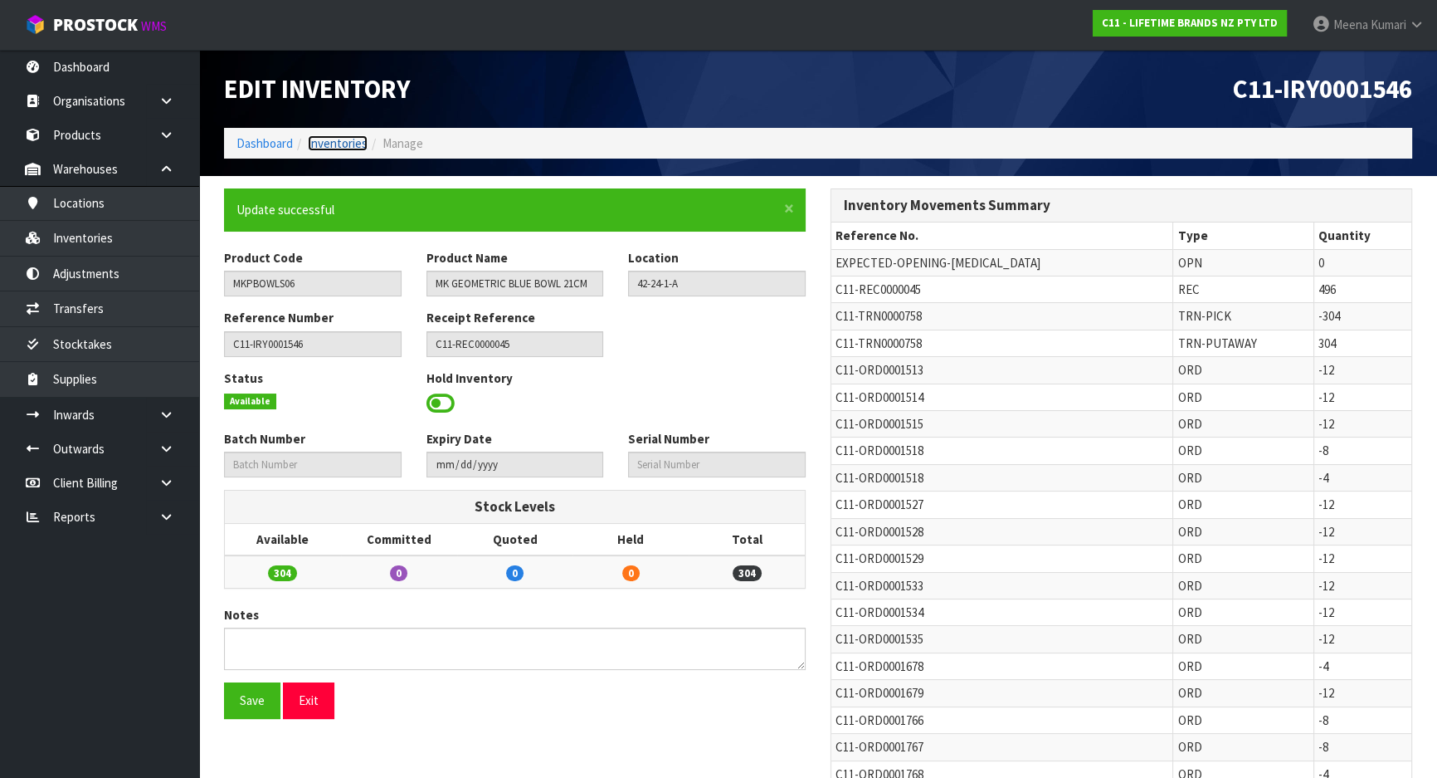
click at [323, 139] on link "Inventories" at bounding box center [338, 143] width 60 height 16
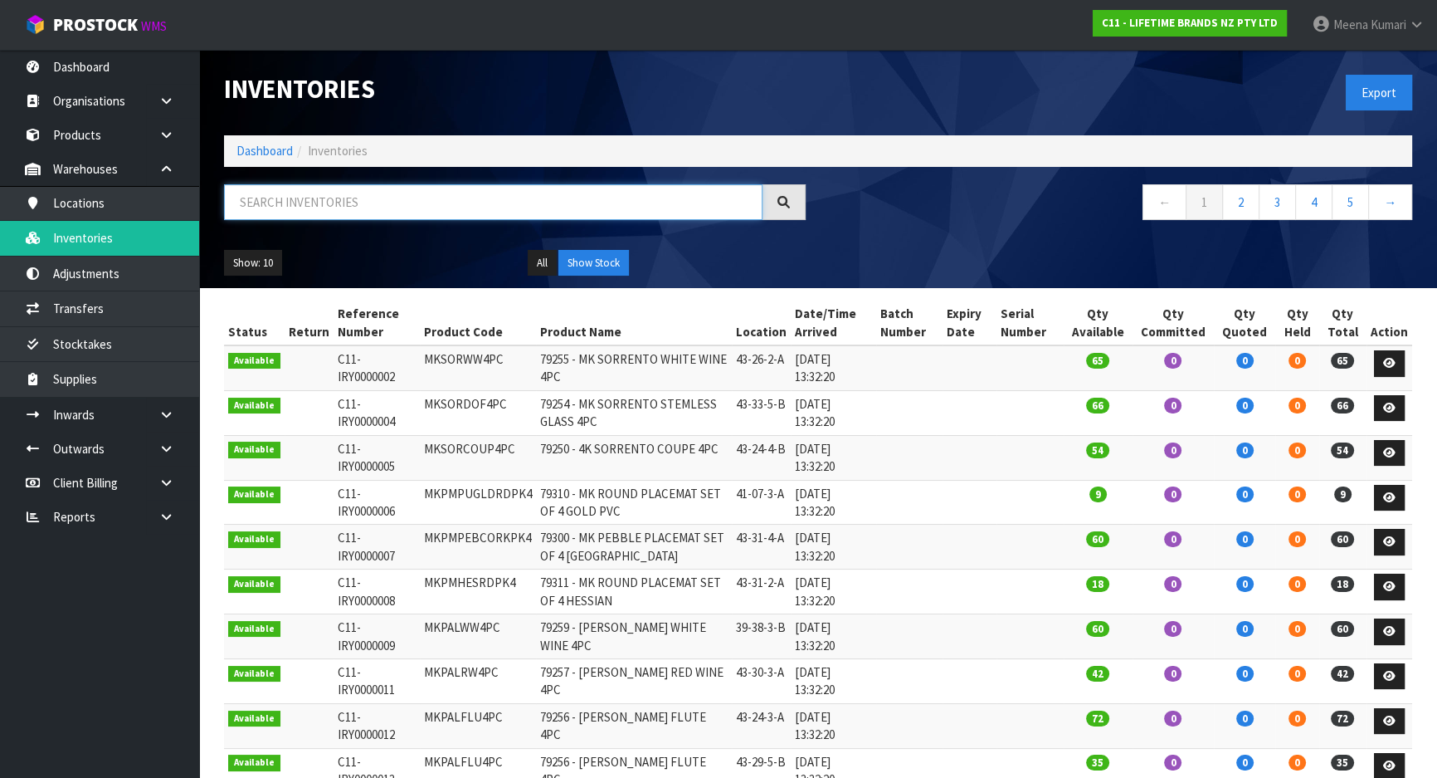
click at [314, 203] on input "text" at bounding box center [493, 202] width 539 height 36
paste input "MKPBOWLS27"
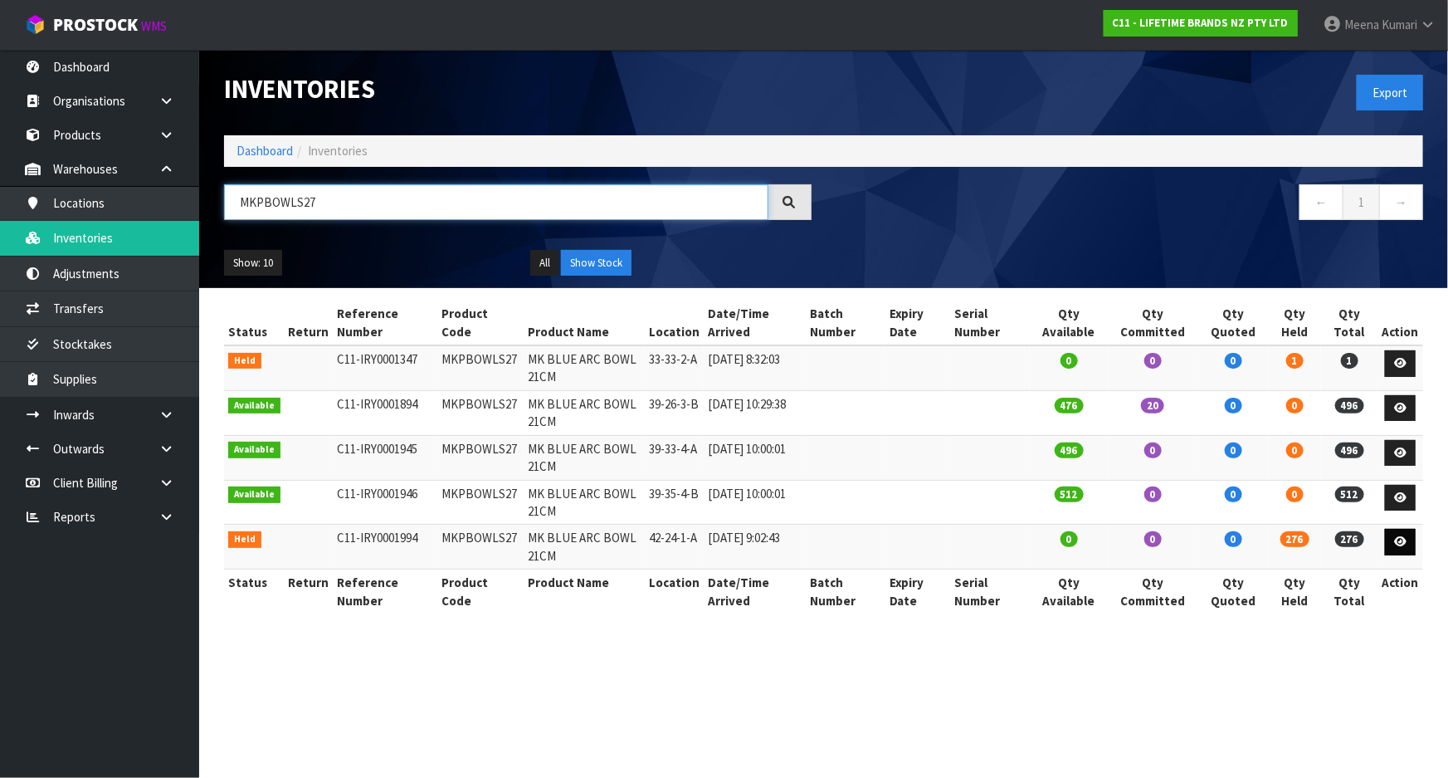
type input "MKPBOWLS27"
click at [1402, 543] on icon at bounding box center [1400, 541] width 12 height 11
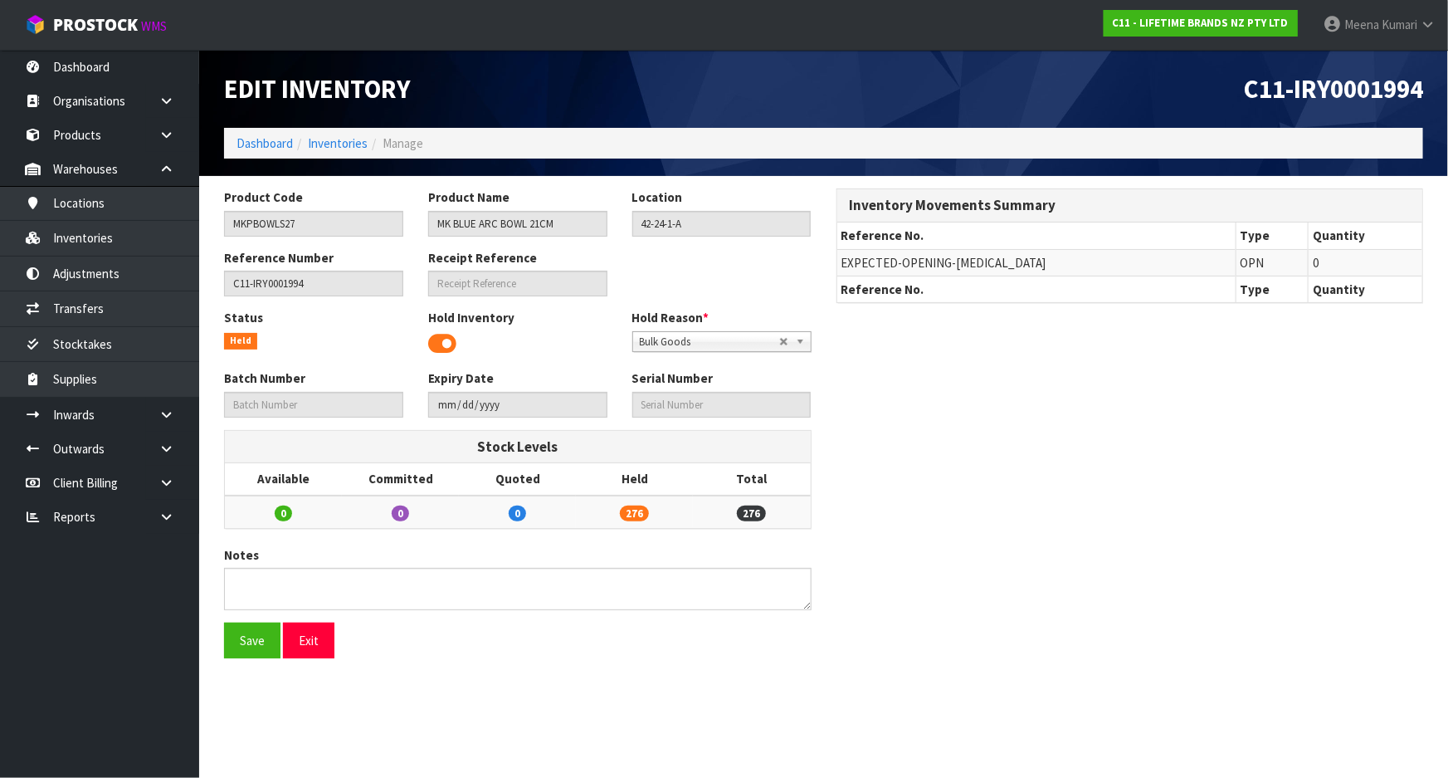
drag, startPoint x: 440, startPoint y: 346, endPoint x: 426, endPoint y: 353, distance: 15.6
click at [438, 347] on span at bounding box center [442, 343] width 28 height 25
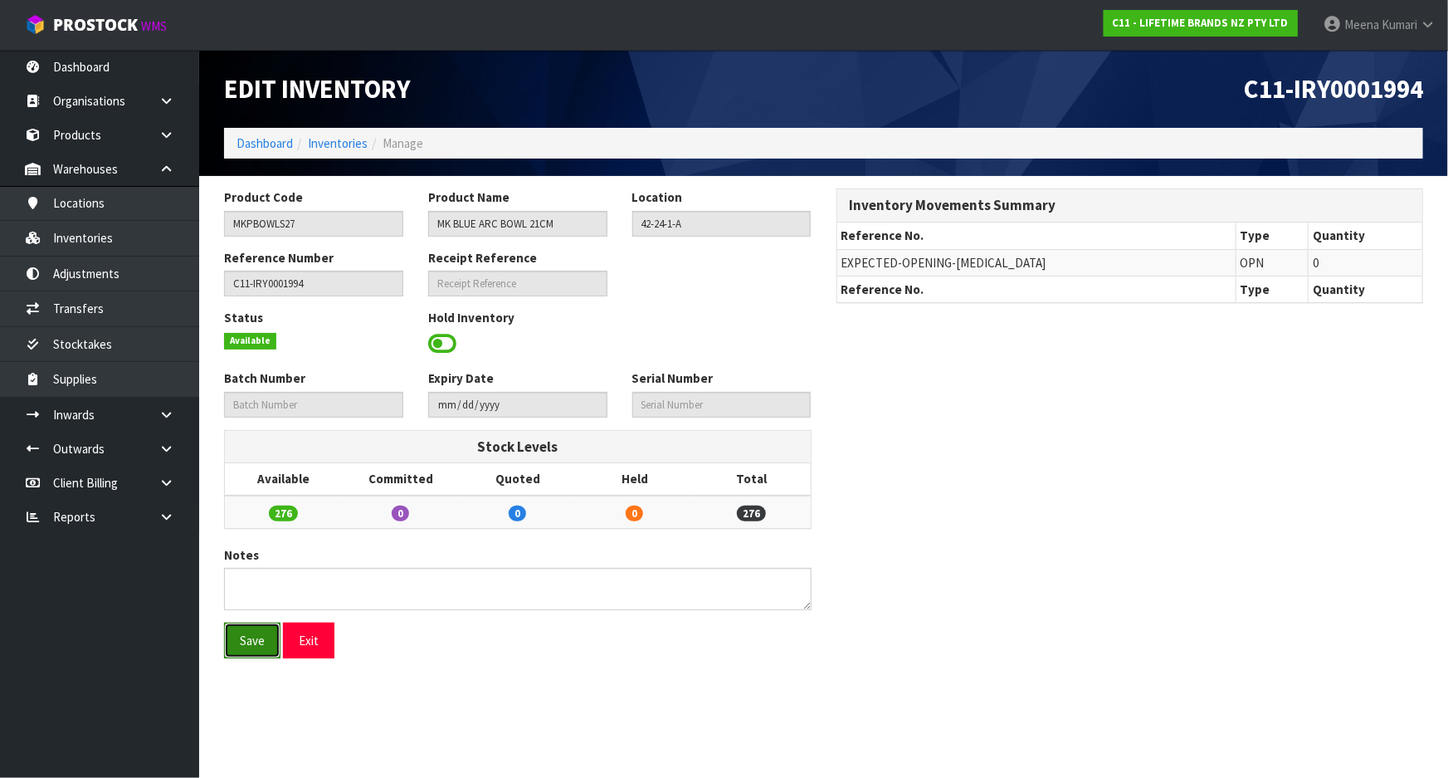
click at [237, 644] on button "Save" at bounding box center [252, 640] width 56 height 36
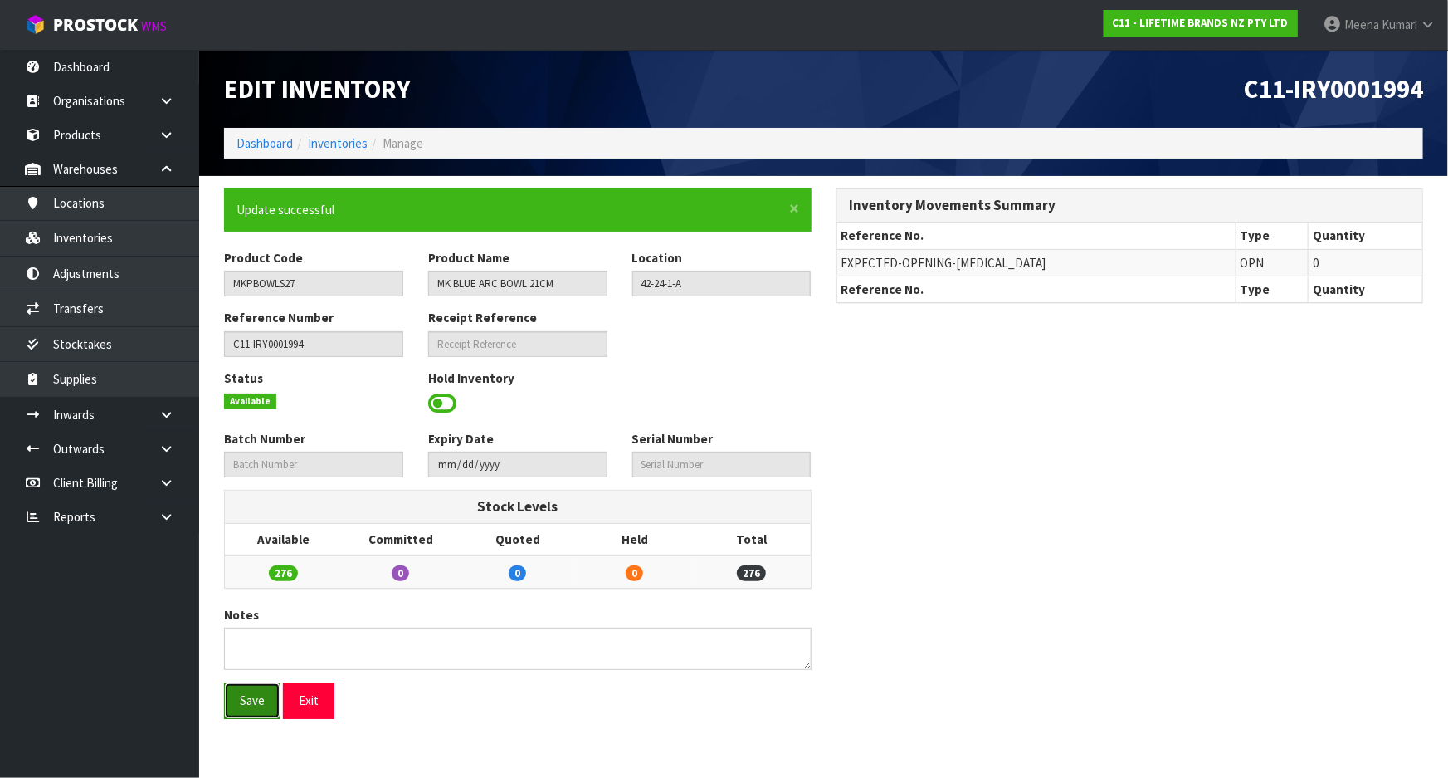
click at [258, 710] on button "Save" at bounding box center [252, 700] width 56 height 36
click at [351, 139] on link "Inventories" at bounding box center [338, 143] width 60 height 16
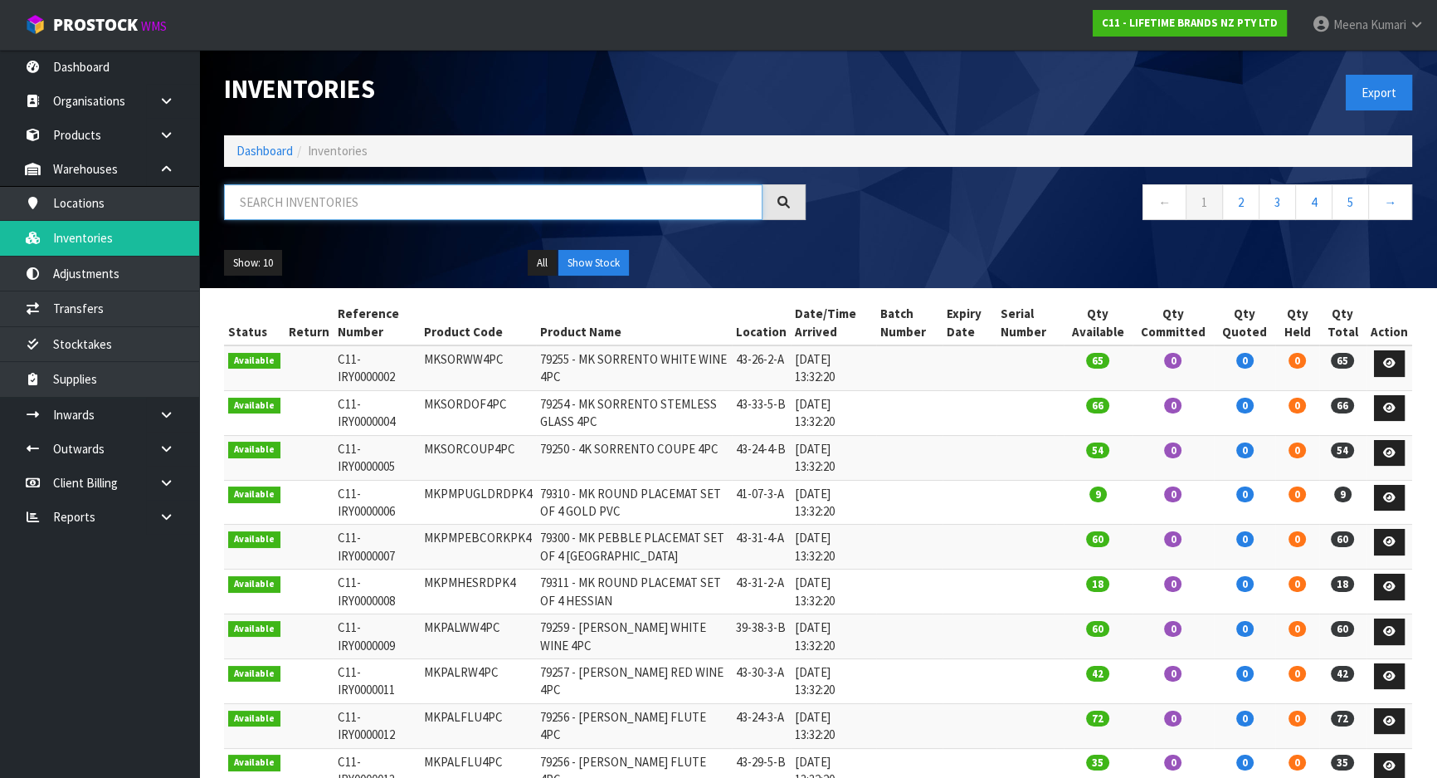
click at [355, 205] on input "text" at bounding box center [493, 202] width 539 height 36
paste input "MKPBOWLS06"
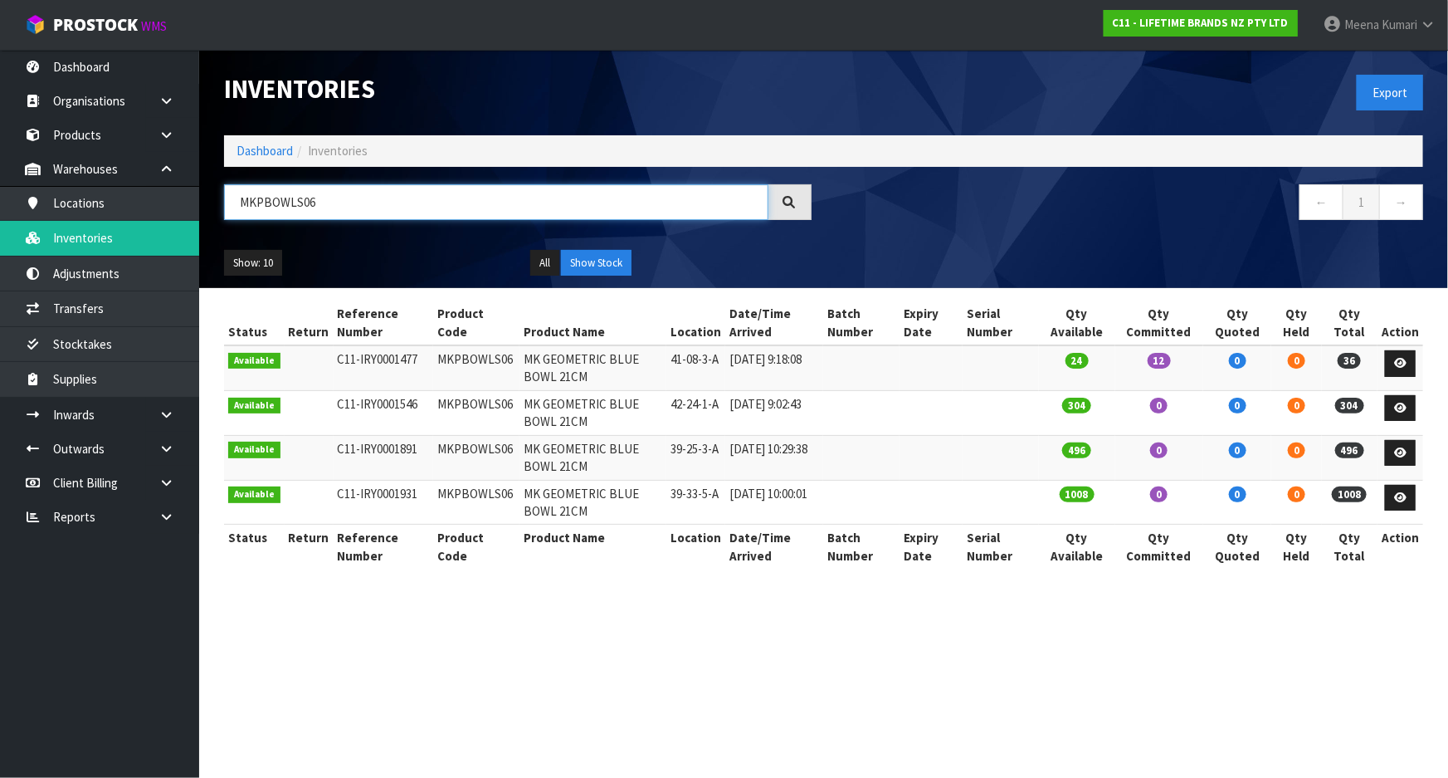
click at [354, 210] on input "MKPBOWLS06" at bounding box center [496, 202] width 544 height 36
paste input "27"
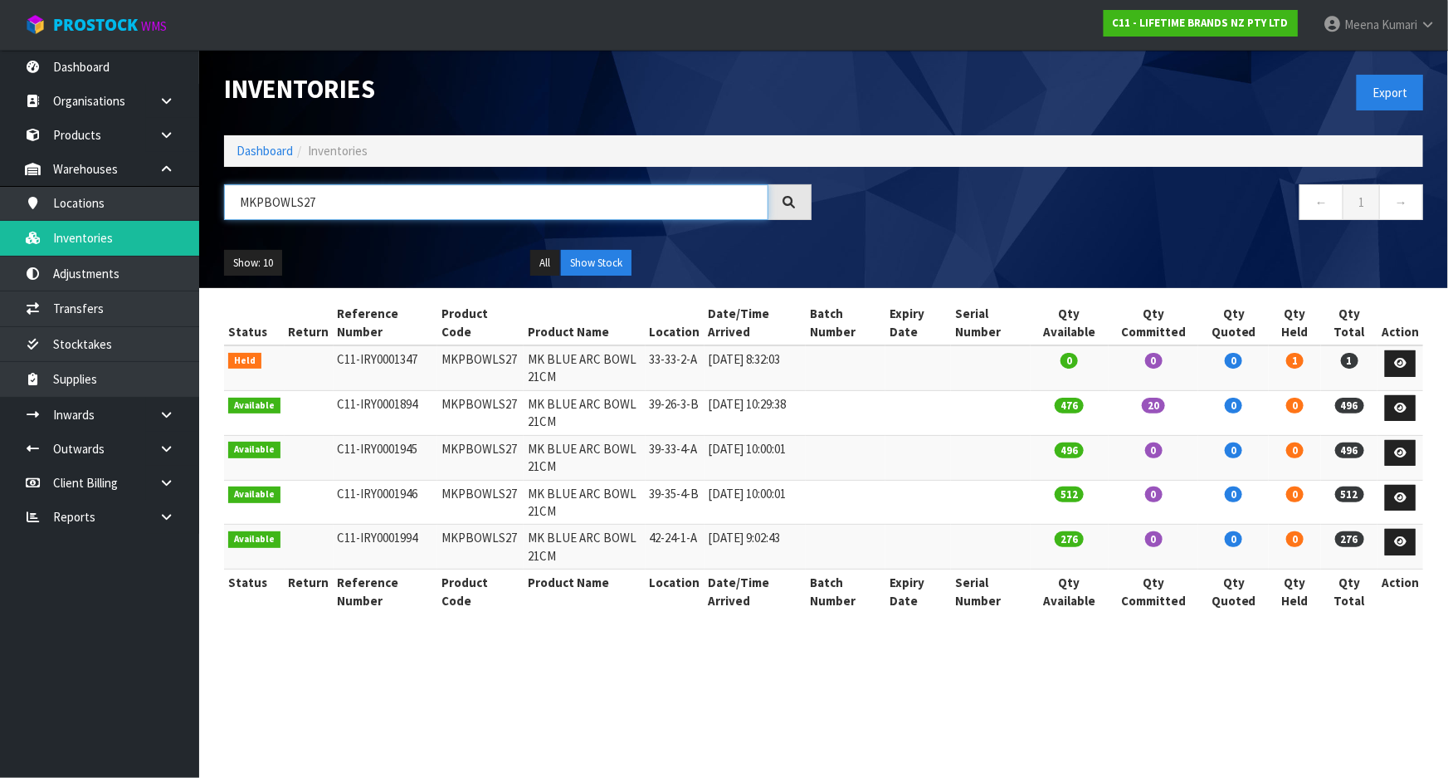
type input "MKPBOWLS27"
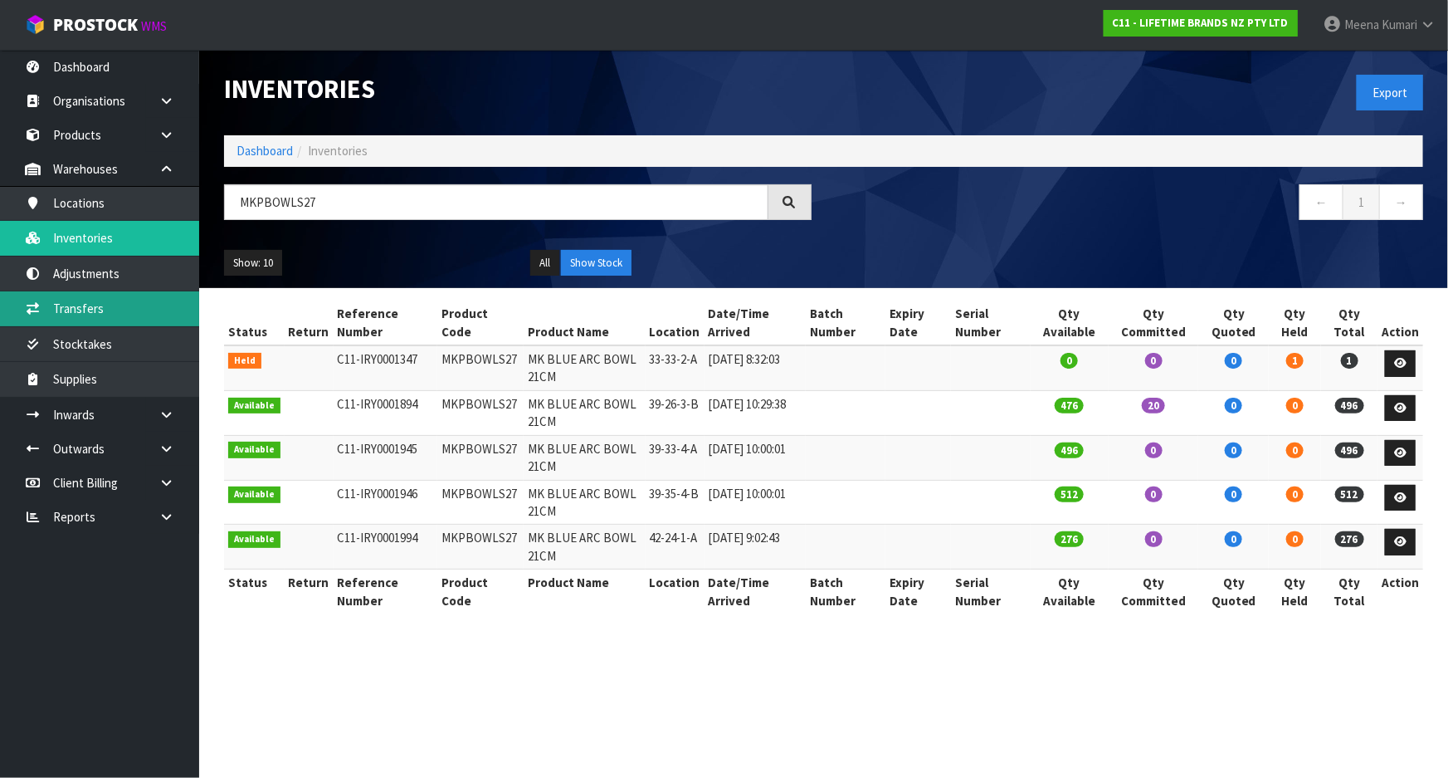
click at [141, 298] on link "Transfers" at bounding box center [99, 308] width 199 height 34
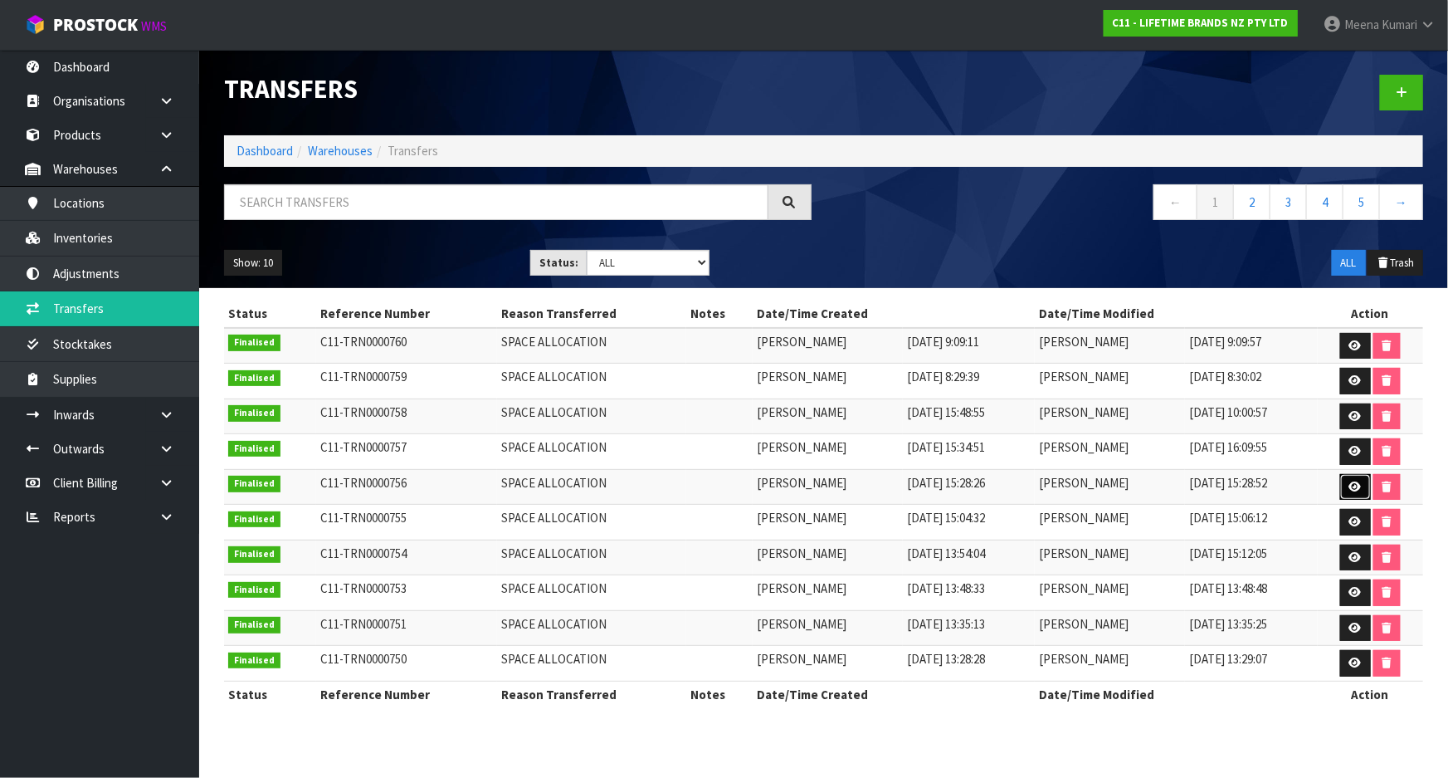
click at [1354, 486] on icon at bounding box center [1355, 486] width 12 height 11
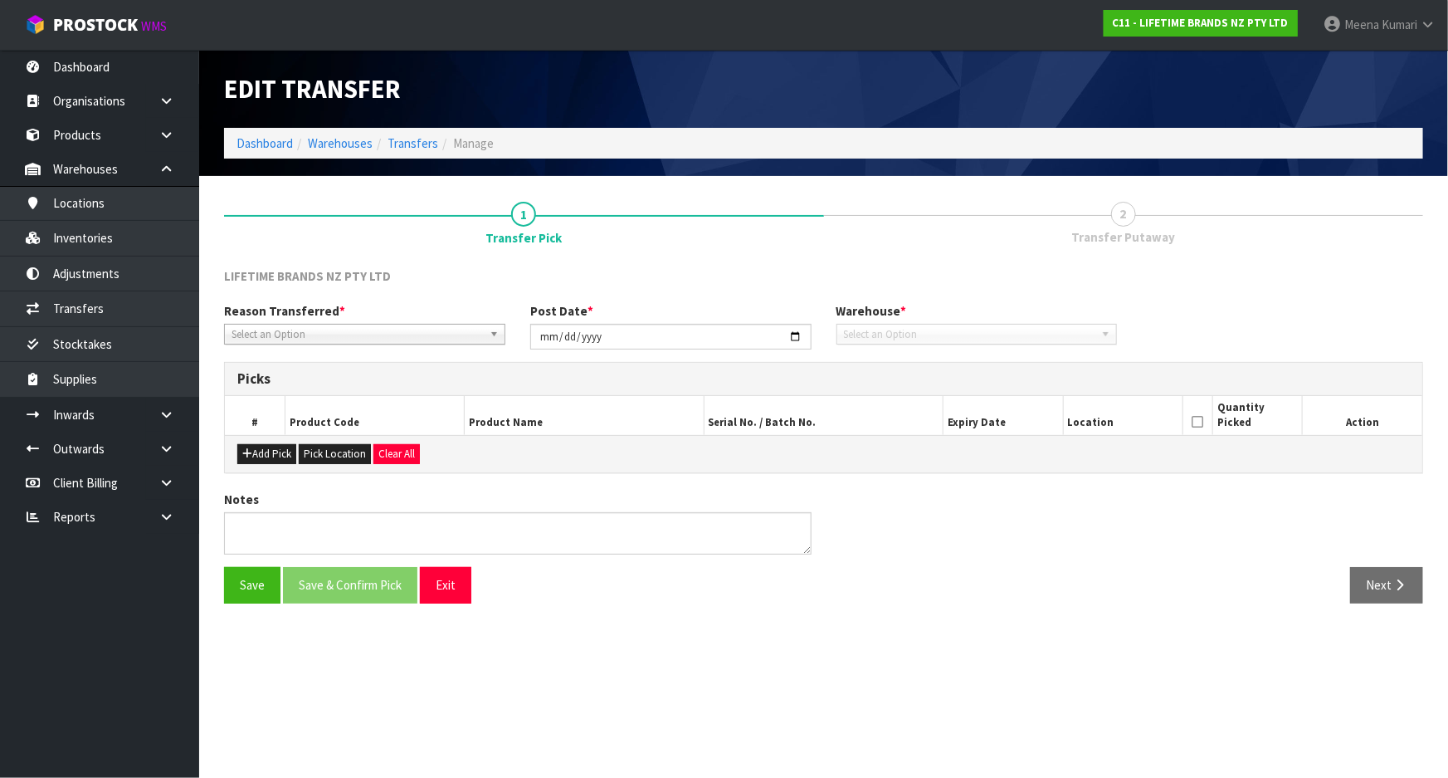
type input "[DATE]"
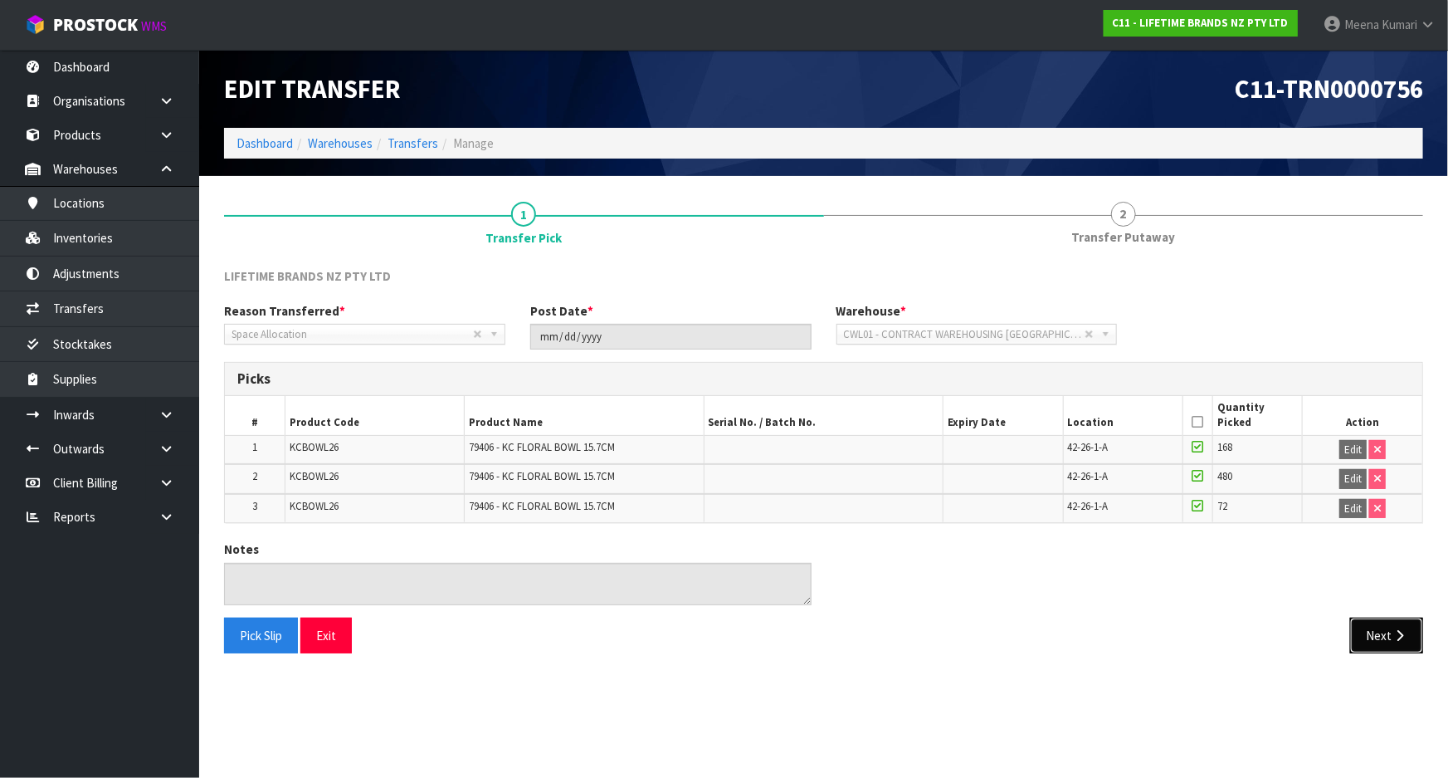
click at [1419, 638] on button "Next" at bounding box center [1386, 635] width 73 height 36
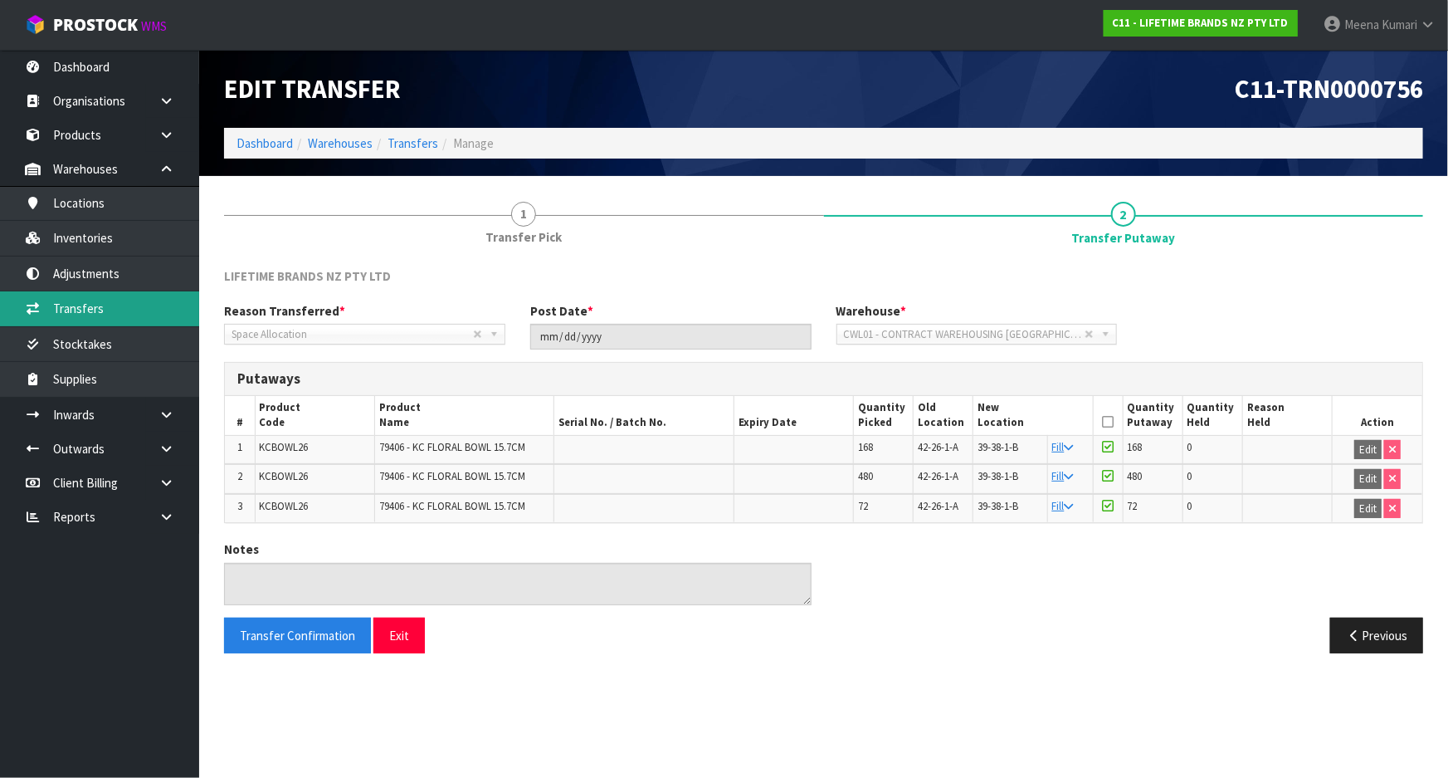
click at [94, 310] on link "Transfers" at bounding box center [99, 308] width 199 height 34
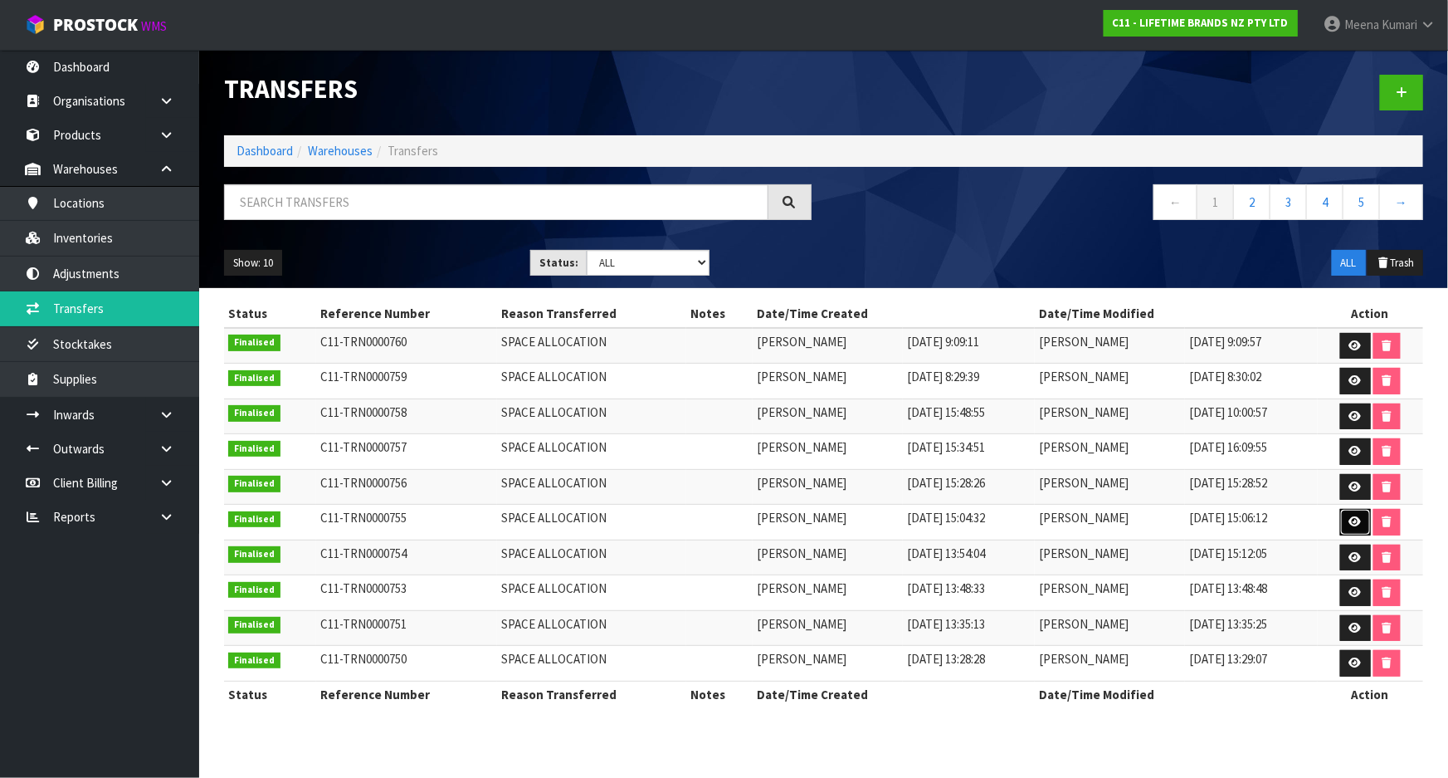
click at [1357, 520] on icon at bounding box center [1355, 521] width 12 height 11
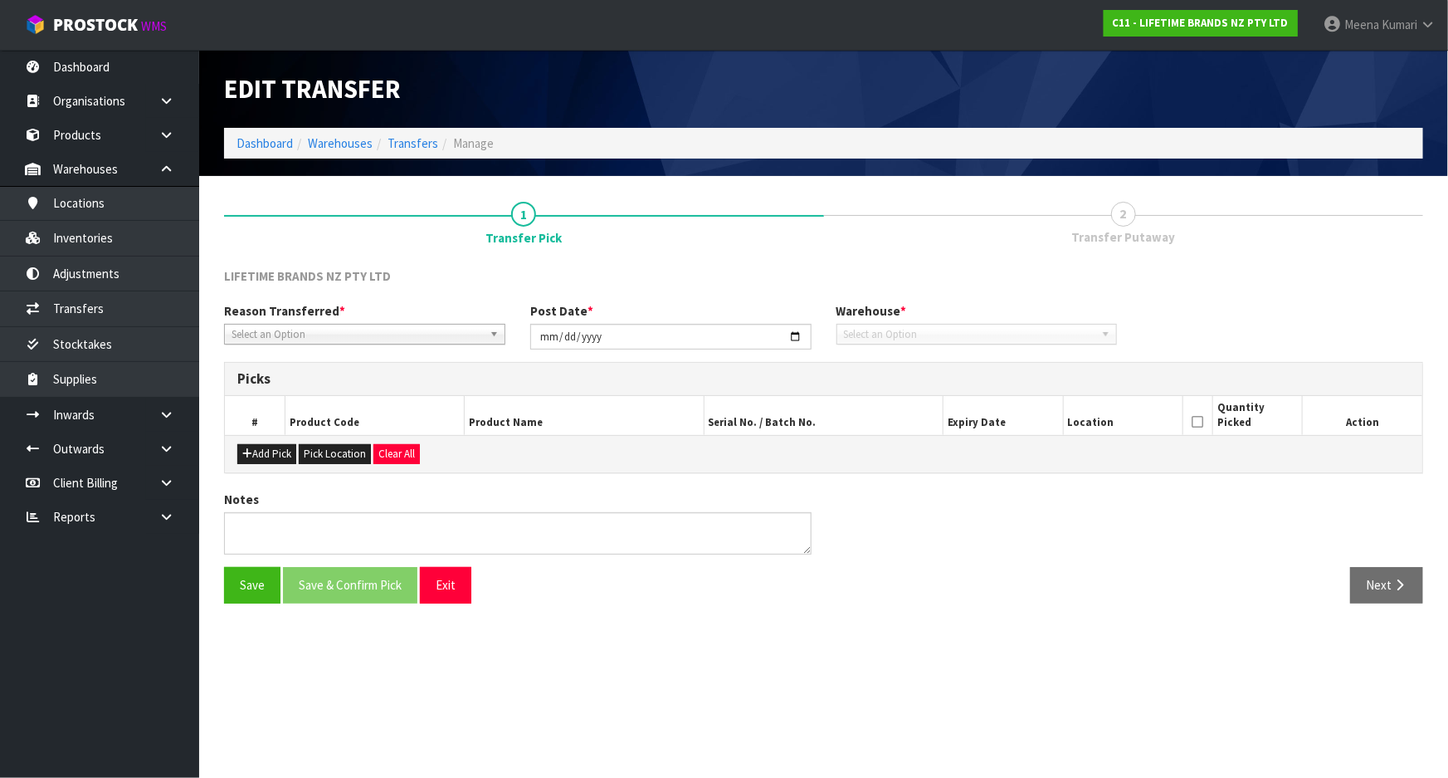
type input "[DATE]"
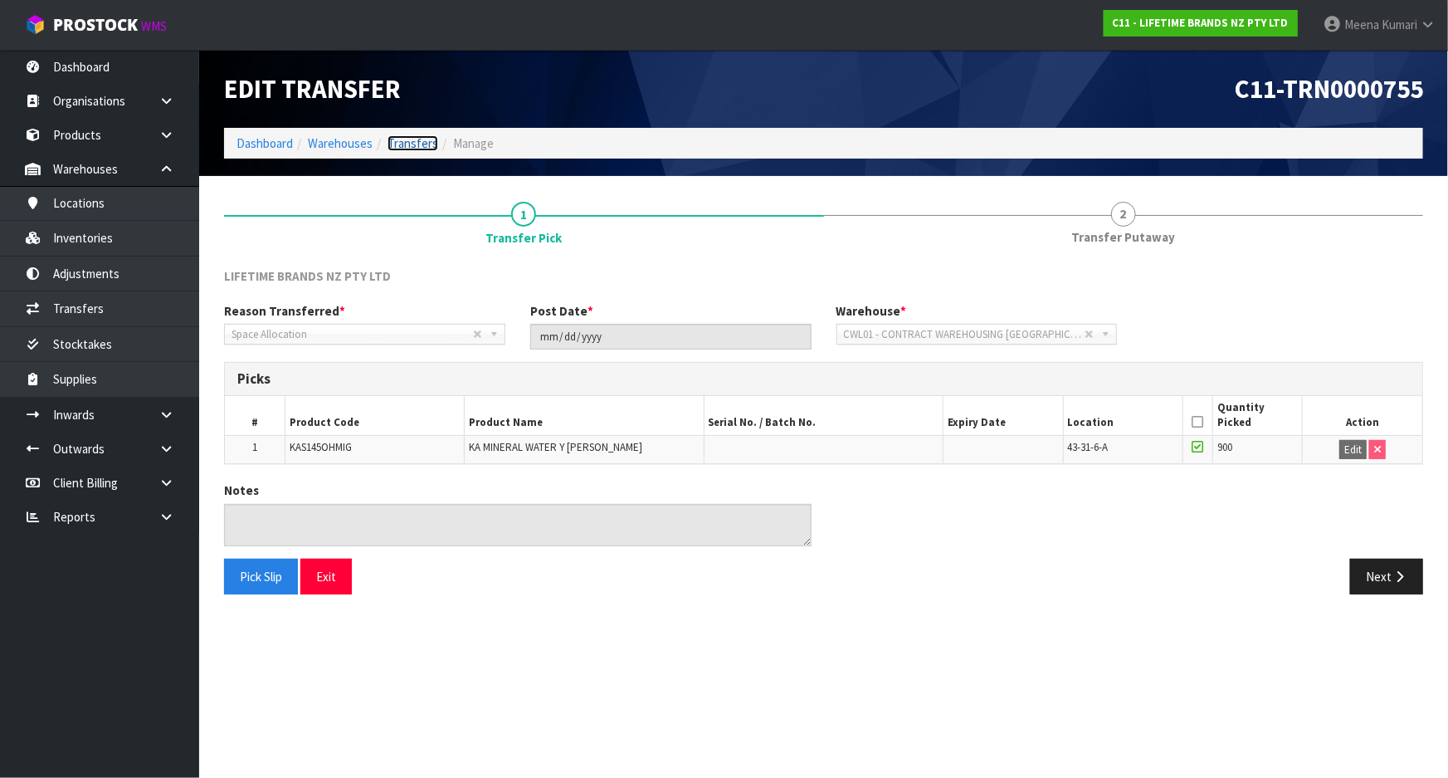
click at [406, 144] on link "Transfers" at bounding box center [413, 143] width 51 height 16
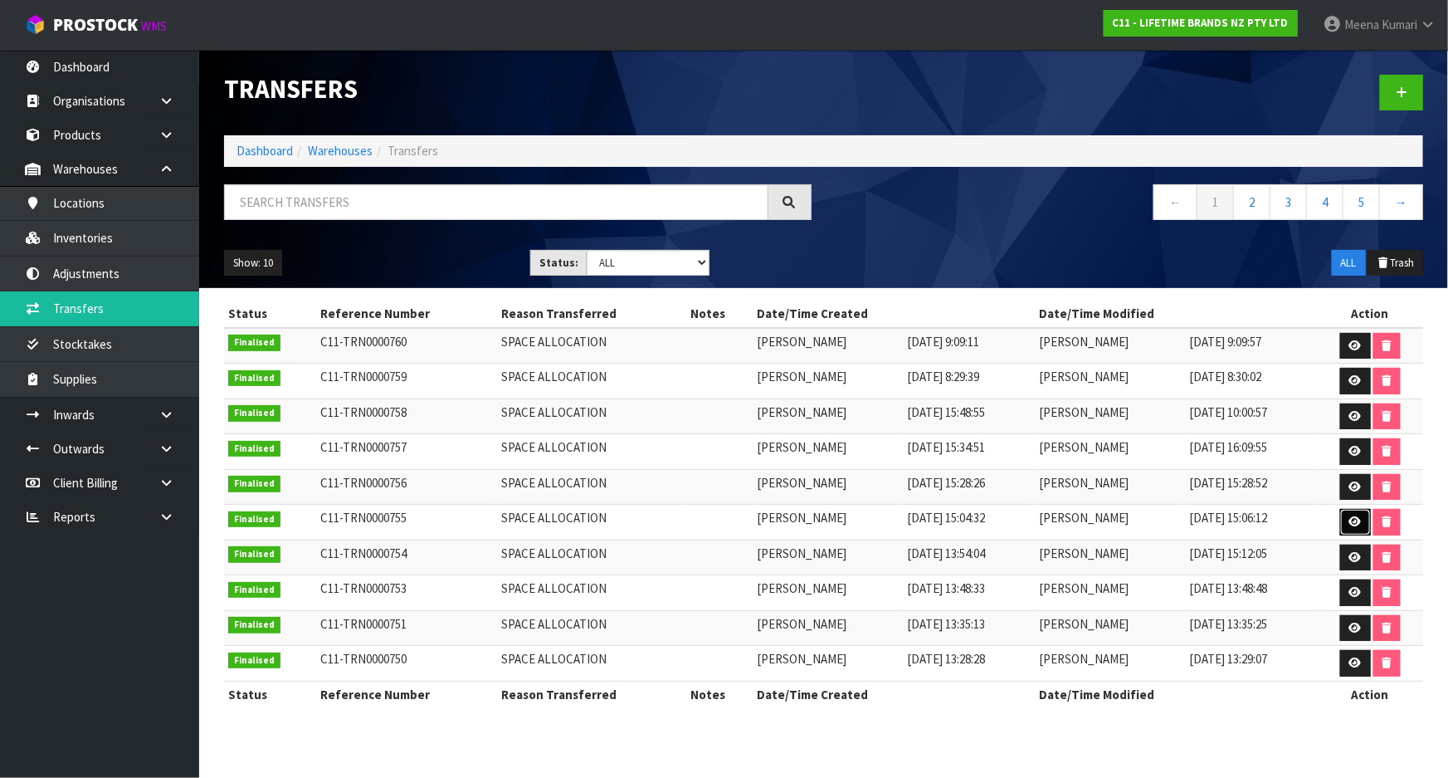
click at [1353, 516] on icon at bounding box center [1355, 521] width 12 height 11
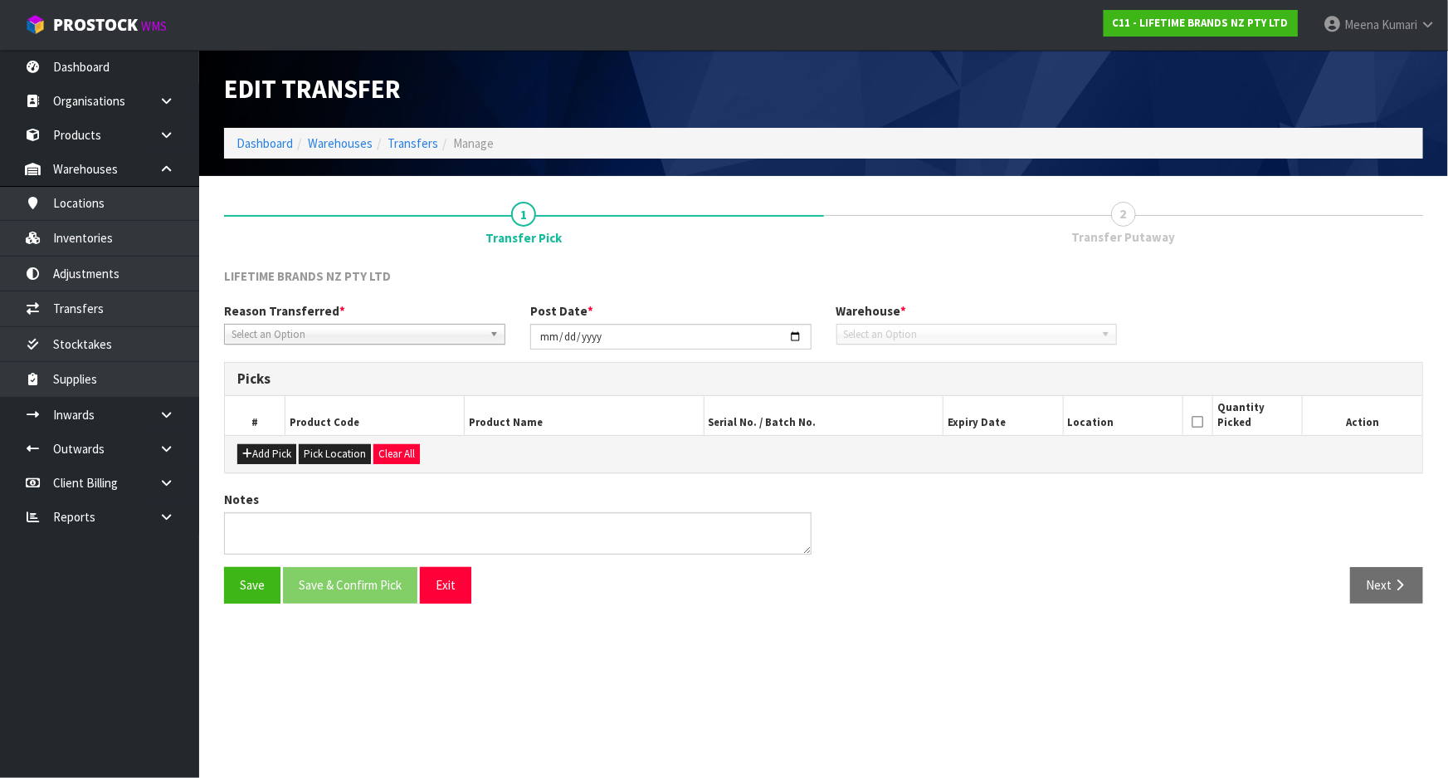
type input "[DATE]"
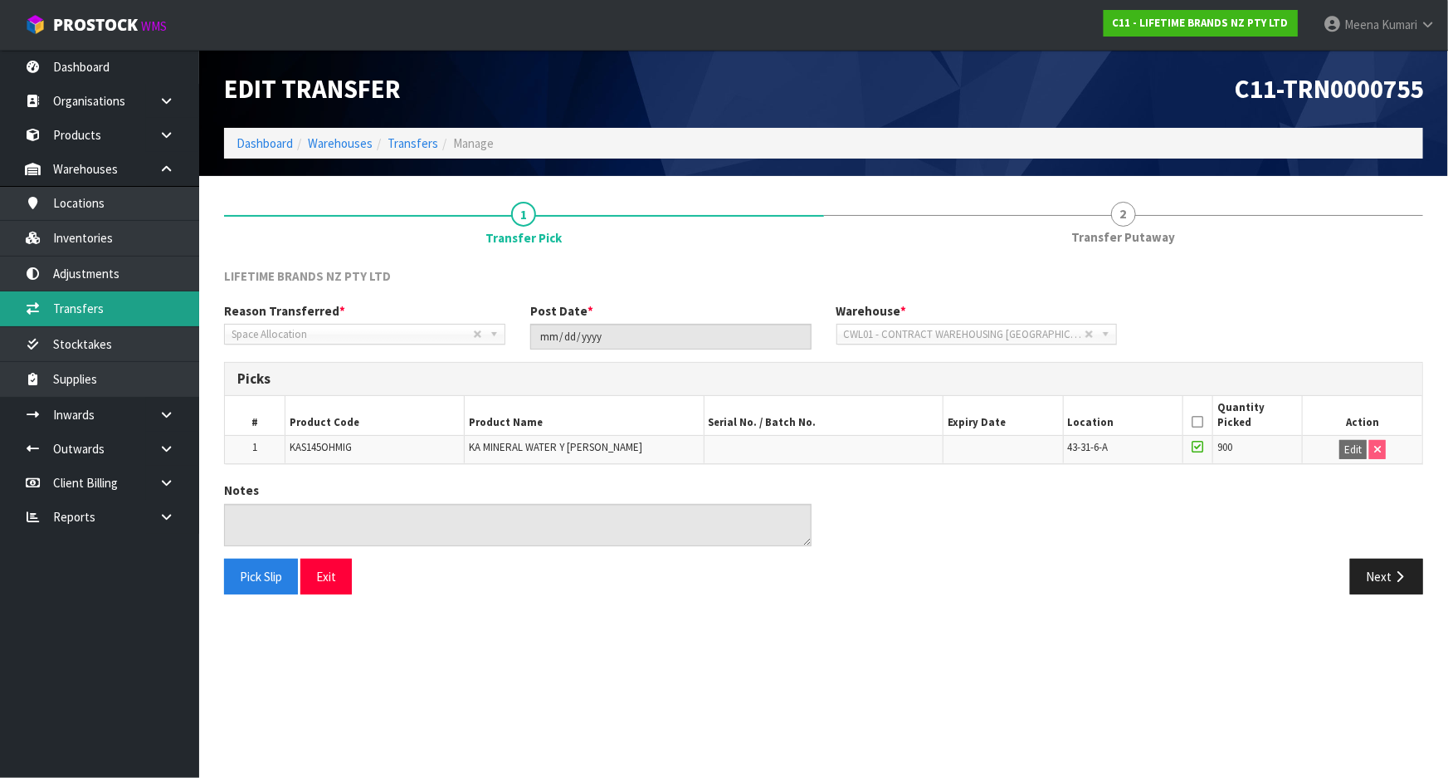
click at [124, 307] on link "Transfers" at bounding box center [99, 308] width 199 height 34
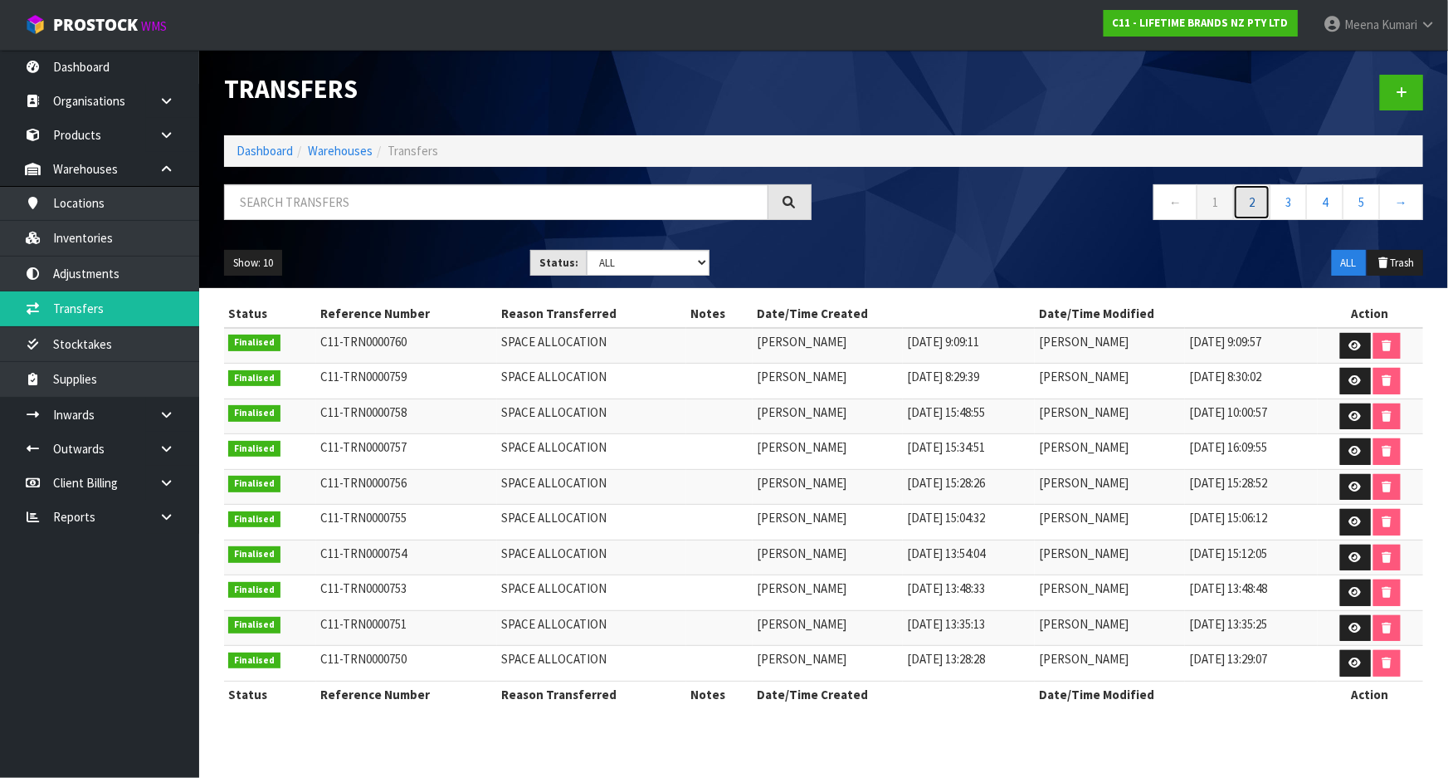
click at [1250, 209] on link "2" at bounding box center [1251, 202] width 37 height 36
